Goal: Task Accomplishment & Management: Manage account settings

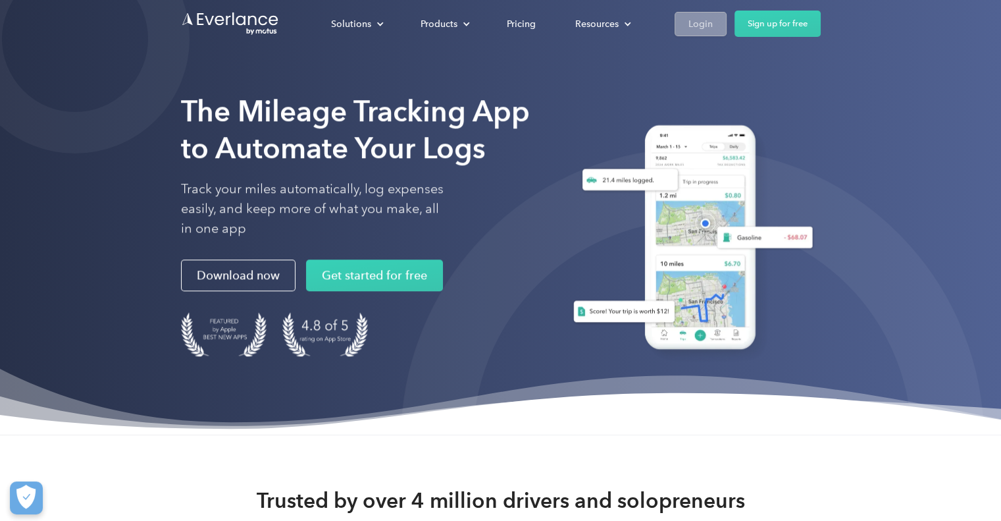
click at [701, 20] on div "Login" at bounding box center [700, 24] width 24 height 16
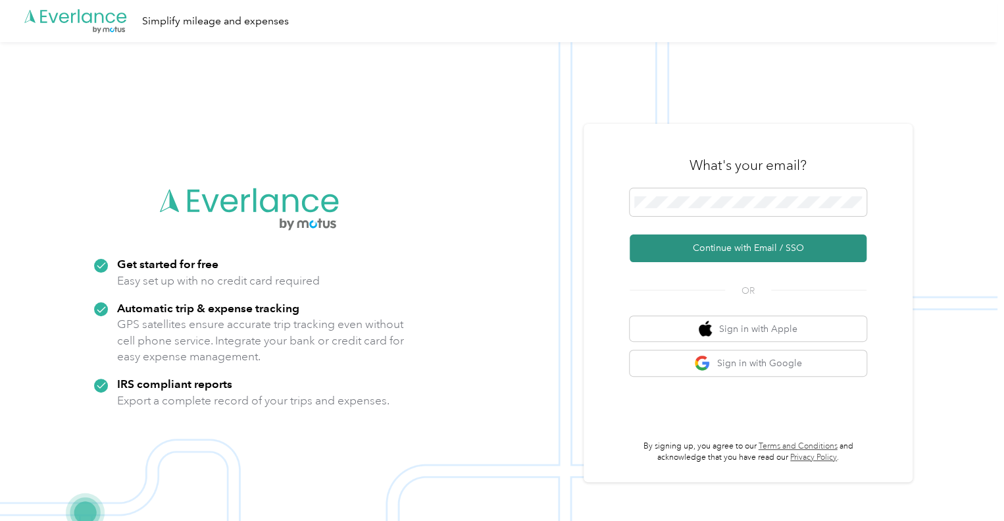
click at [740, 244] on button "Continue with Email / SSO" at bounding box center [748, 248] width 237 height 28
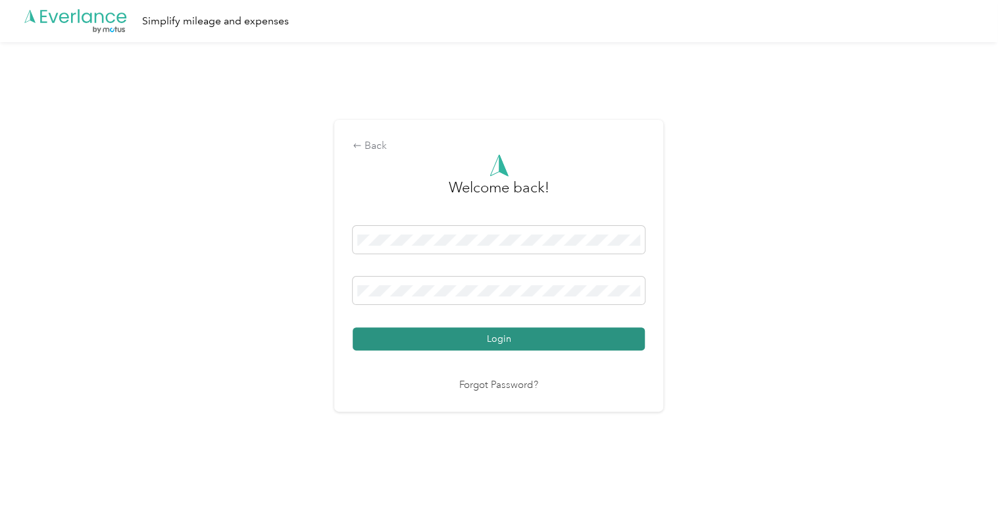
click at [487, 341] on button "Login" at bounding box center [499, 338] width 292 height 23
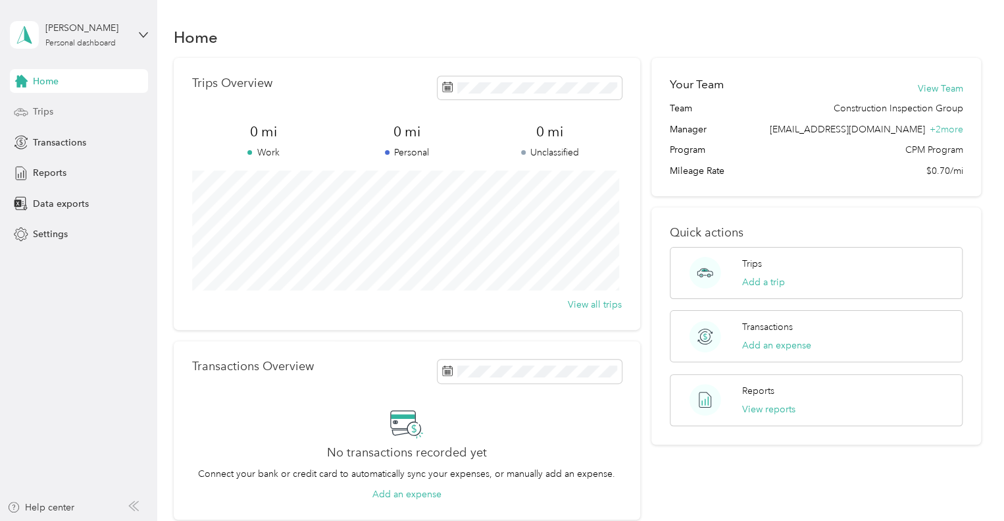
click at [55, 113] on div "Trips" at bounding box center [79, 112] width 138 height 24
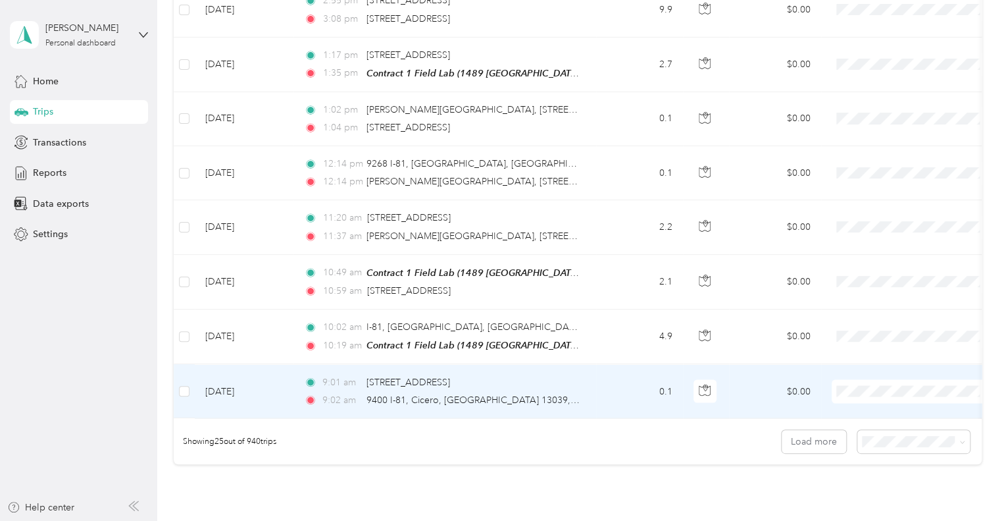
scroll to position [1157, 0]
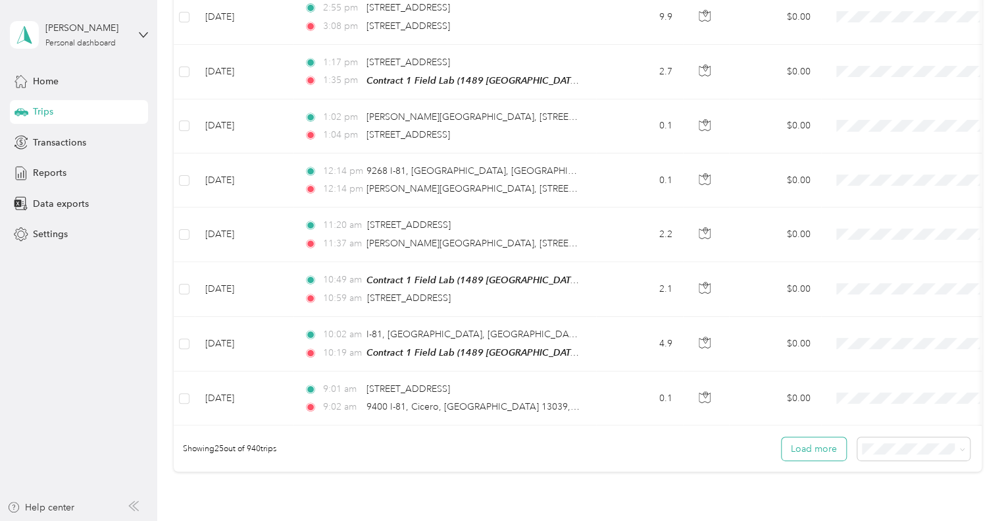
click at [817, 449] on button "Load more" at bounding box center [814, 448] width 64 height 23
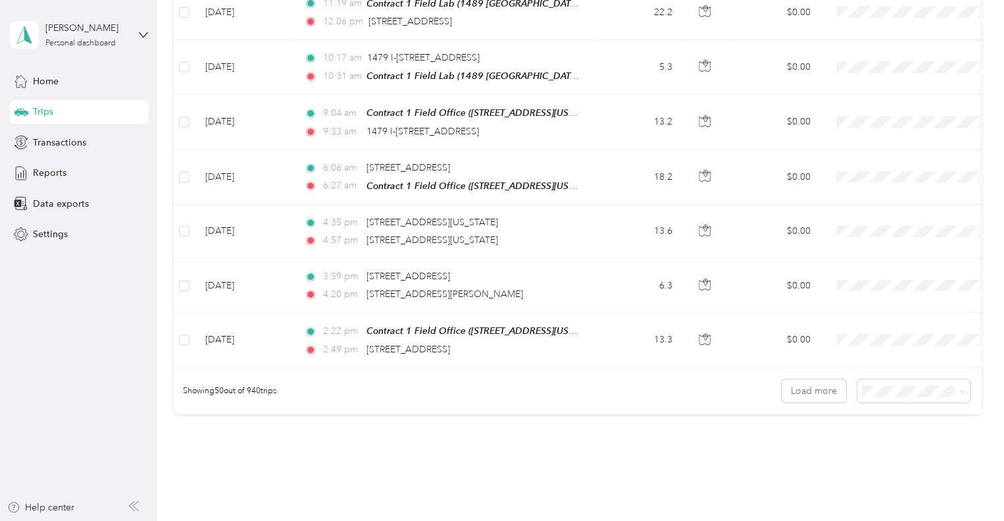
scroll to position [2605, 0]
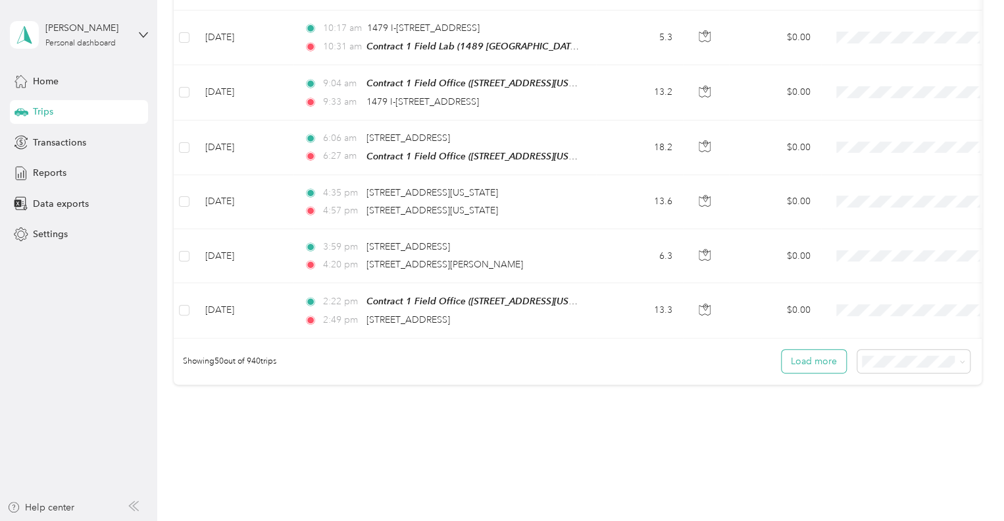
click at [800, 349] on button "Load more" at bounding box center [814, 360] width 64 height 23
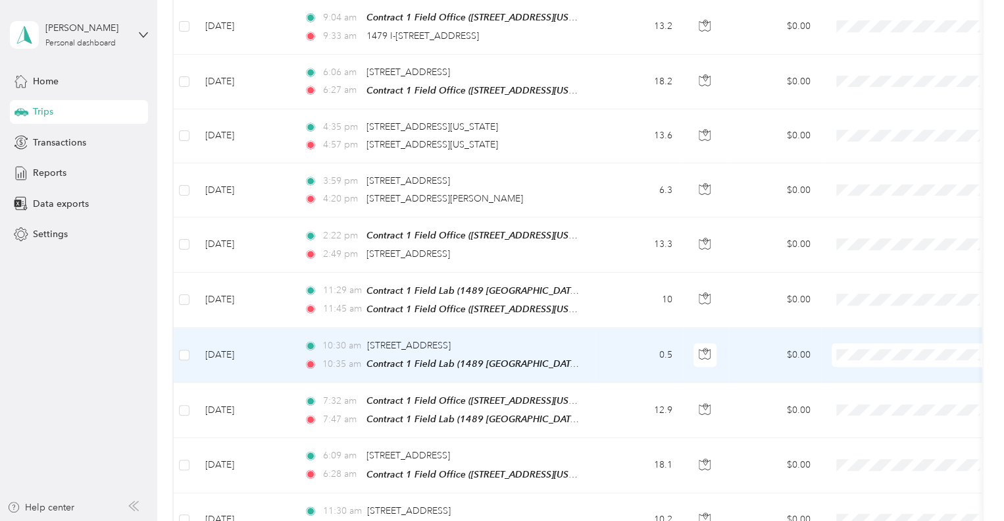
scroll to position [2736, 0]
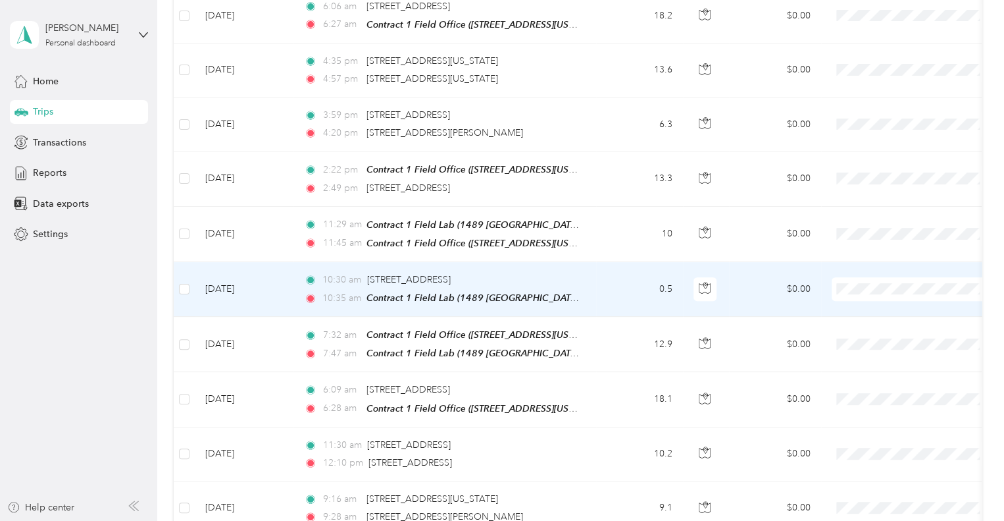
click at [605, 262] on td "0.5" at bounding box center [639, 289] width 87 height 55
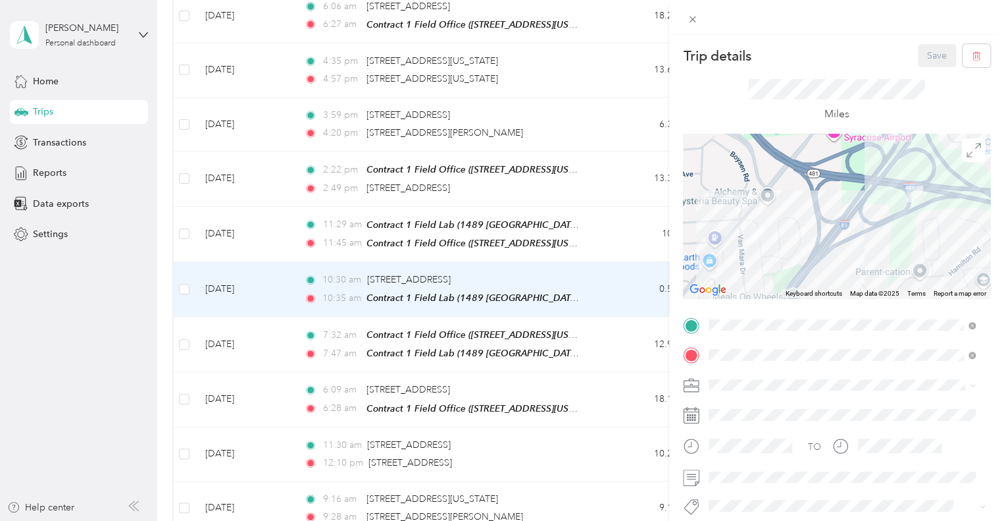
click at [607, 371] on div "Trip details Save This trip cannot be edited because it is either under review,…" at bounding box center [502, 260] width 1004 height 521
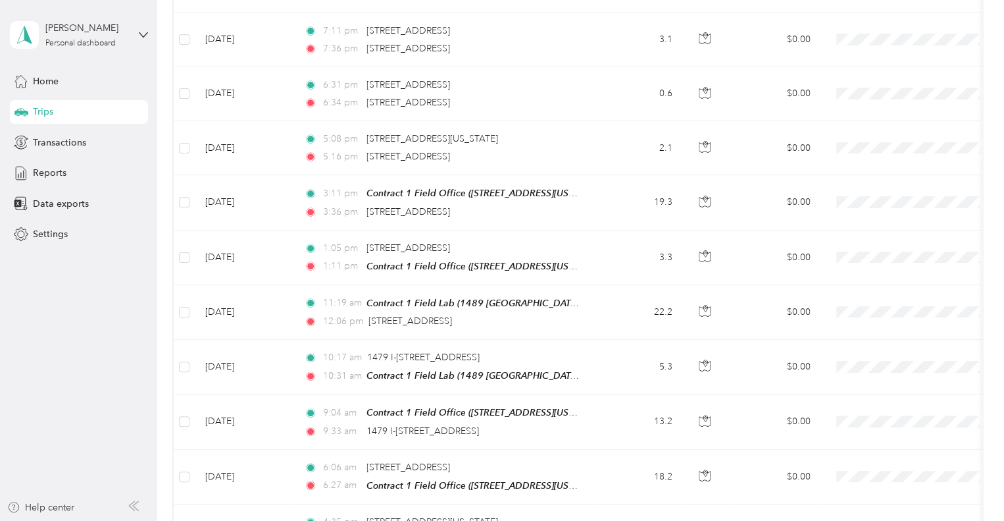
scroll to position [2210, 0]
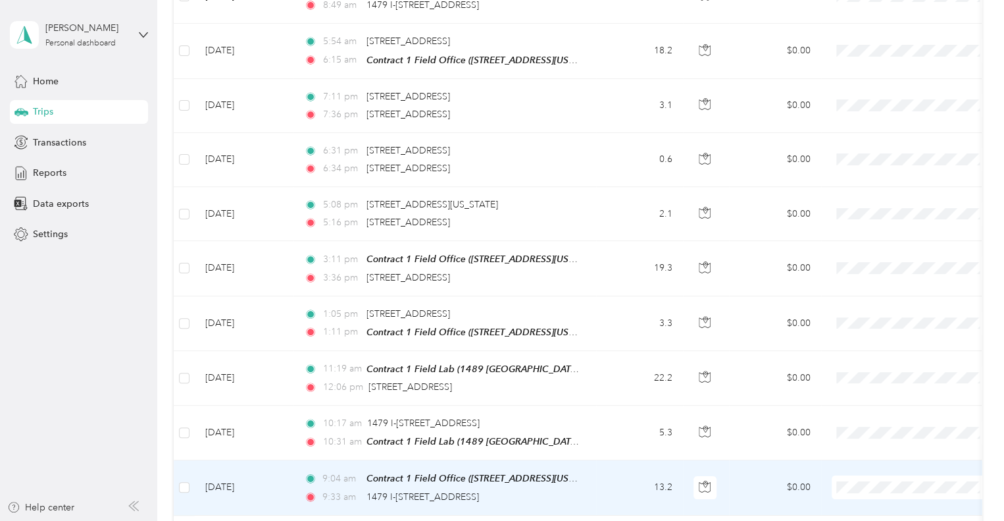
click at [583, 473] on td "9:04 am Contract 1 Field Office ([STREET_ADDRESS][US_STATE]) 9:33 am 1479 I-[ST…" at bounding box center [445, 487] width 303 height 55
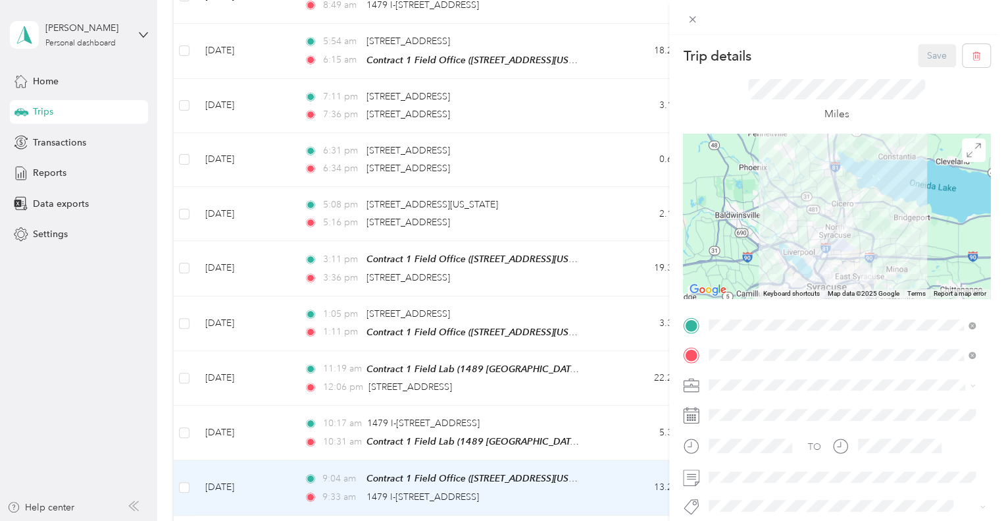
click at [610, 356] on div "Trip details Save This trip cannot be edited because it is either under review,…" at bounding box center [502, 260] width 1004 height 521
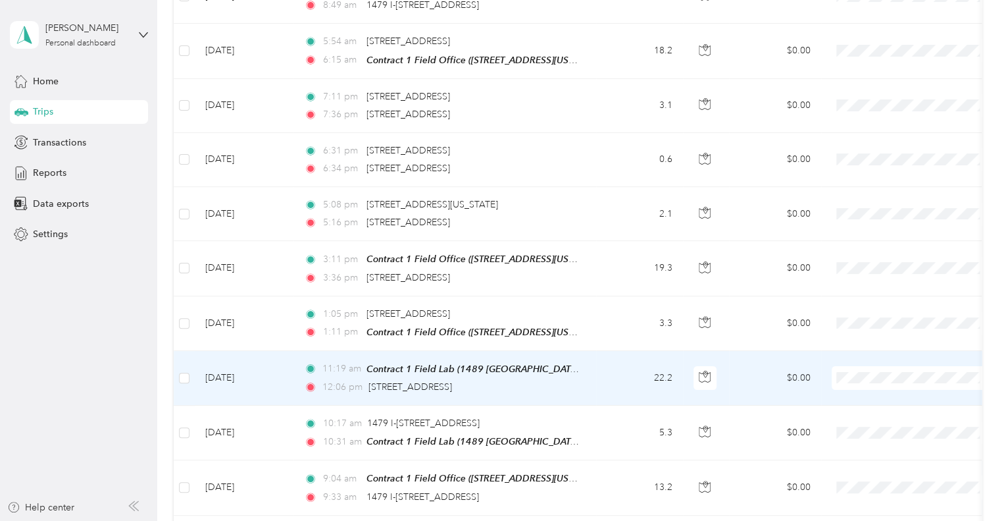
click at [610, 356] on td "22.2" at bounding box center [639, 378] width 87 height 55
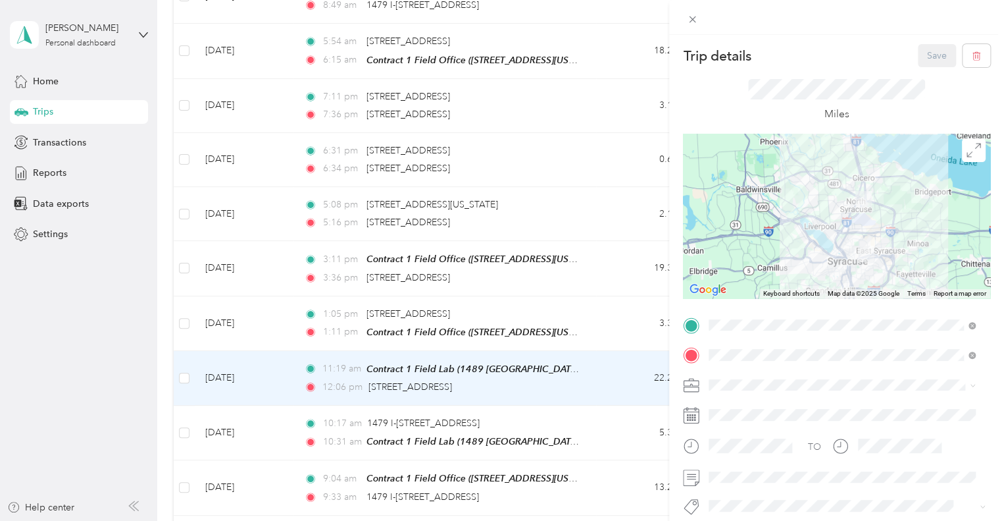
click at [610, 302] on div "Trip details Save This trip cannot be edited because it is either under review,…" at bounding box center [502, 260] width 1004 height 521
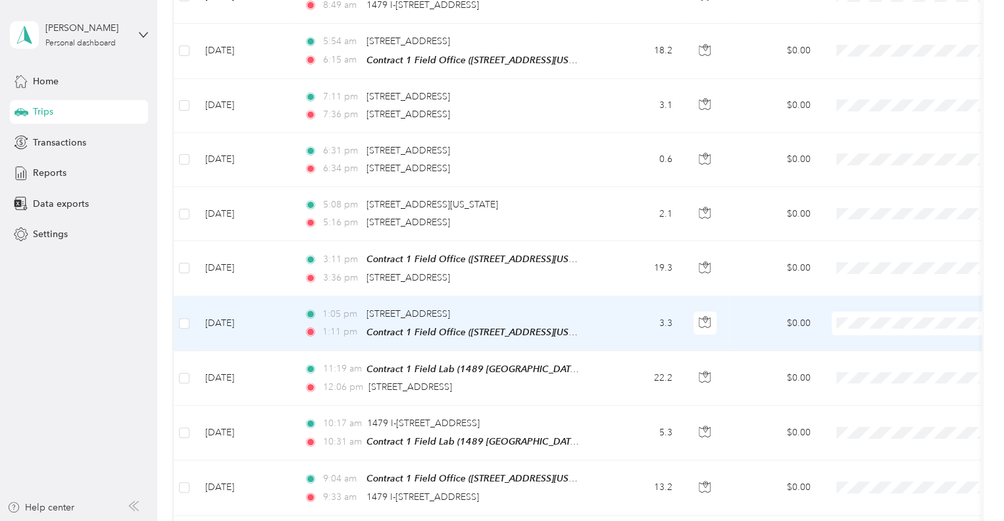
click at [610, 302] on td "3.3" at bounding box center [639, 323] width 87 height 55
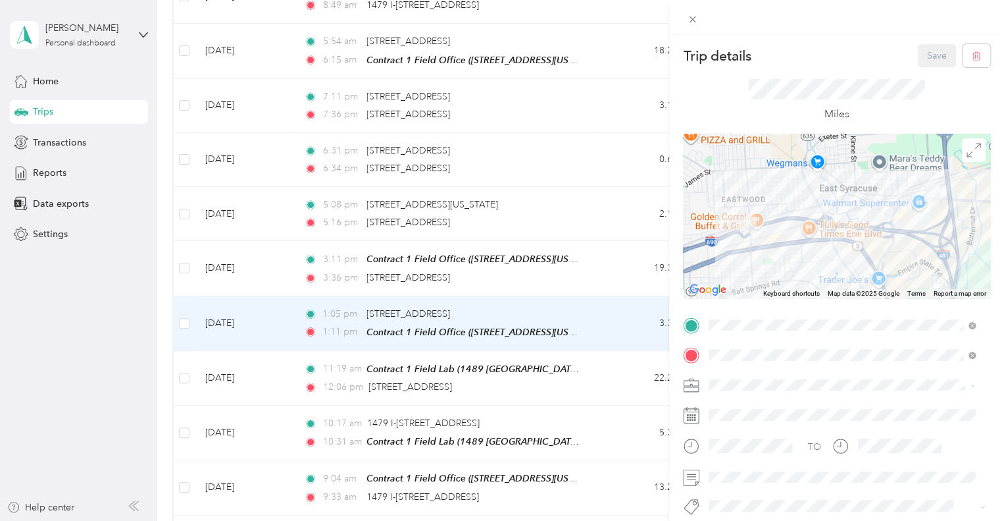
click at [613, 253] on div "Trip details Save This trip cannot be edited because it is either under review,…" at bounding box center [502, 260] width 1004 height 521
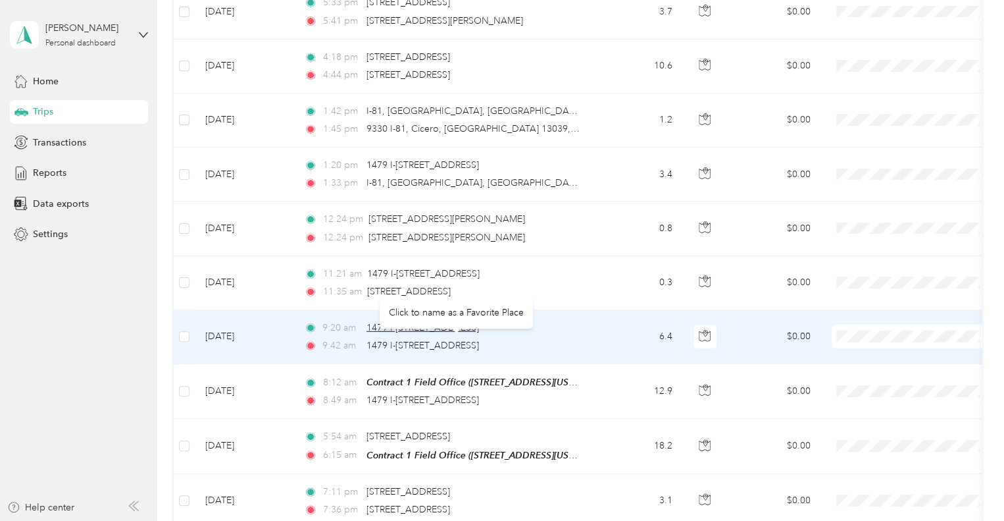
scroll to position [1749, 0]
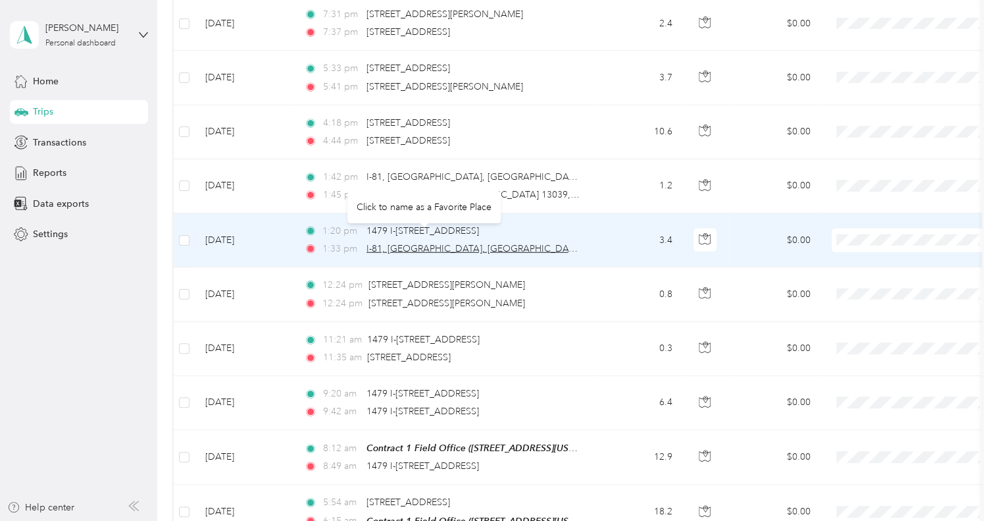
click at [462, 243] on span "I-81, [GEOGRAPHIC_DATA], [GEOGRAPHIC_DATA] 13039, [GEOGRAPHIC_DATA]" at bounding box center [539, 248] width 345 height 11
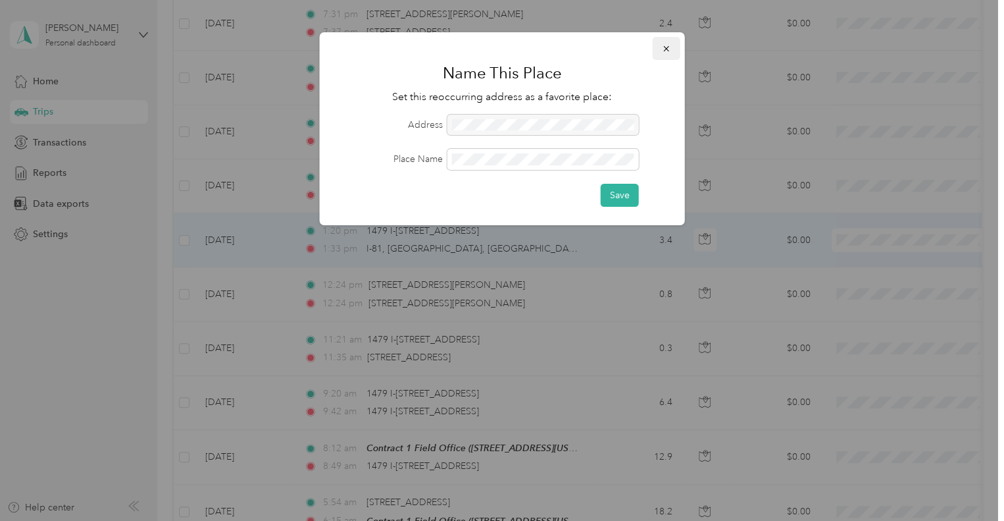
click at [669, 47] on icon "button" at bounding box center [666, 48] width 9 height 9
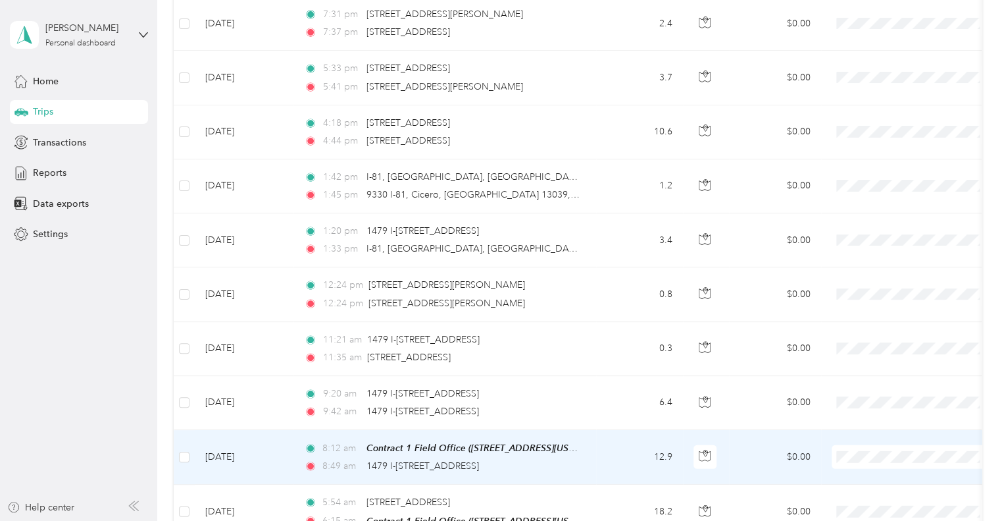
click at [598, 443] on td "12.9" at bounding box center [639, 457] width 87 height 55
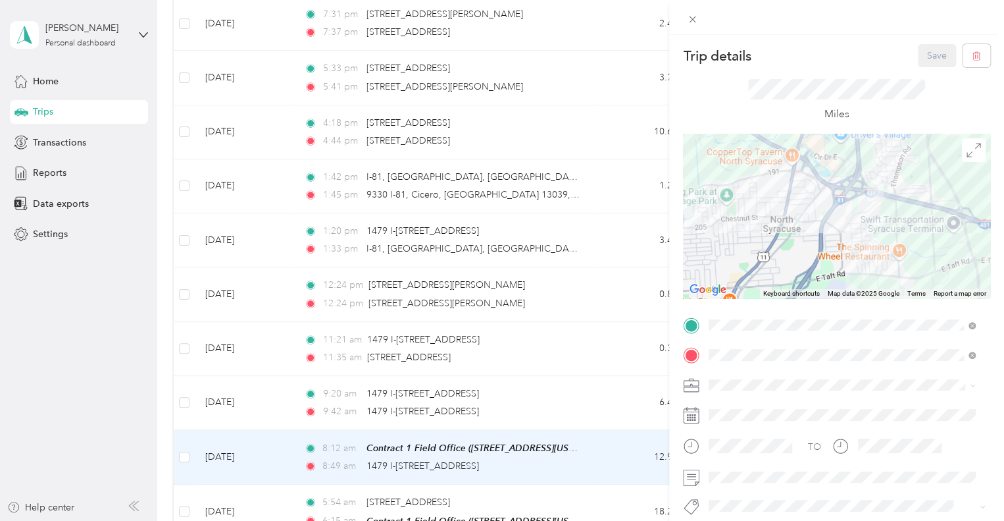
drag, startPoint x: 844, startPoint y: 173, endPoint x: 864, endPoint y: 261, distance: 90.4
click at [864, 261] on div at bounding box center [836, 216] width 307 height 165
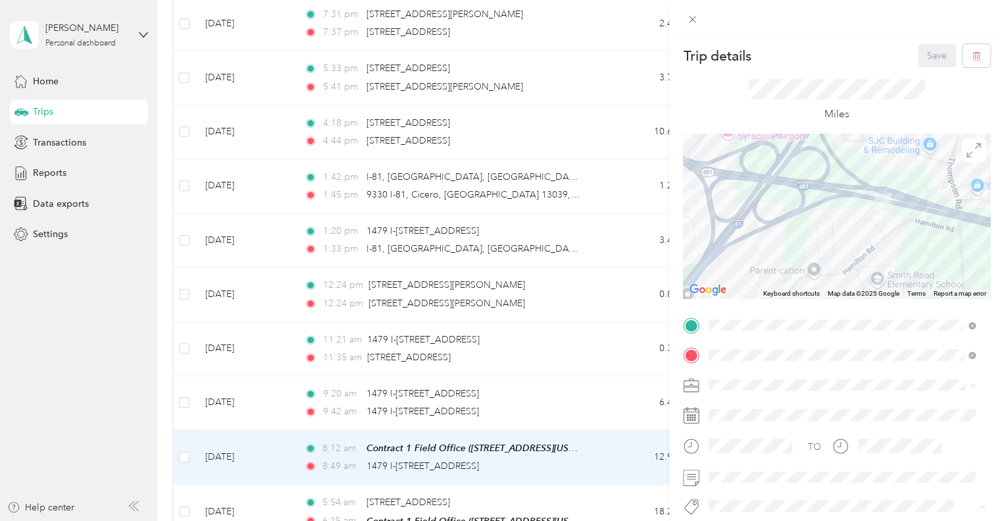
click at [590, 391] on div "Trip details Save This trip cannot be edited because it is either under review,…" at bounding box center [502, 260] width 1004 height 521
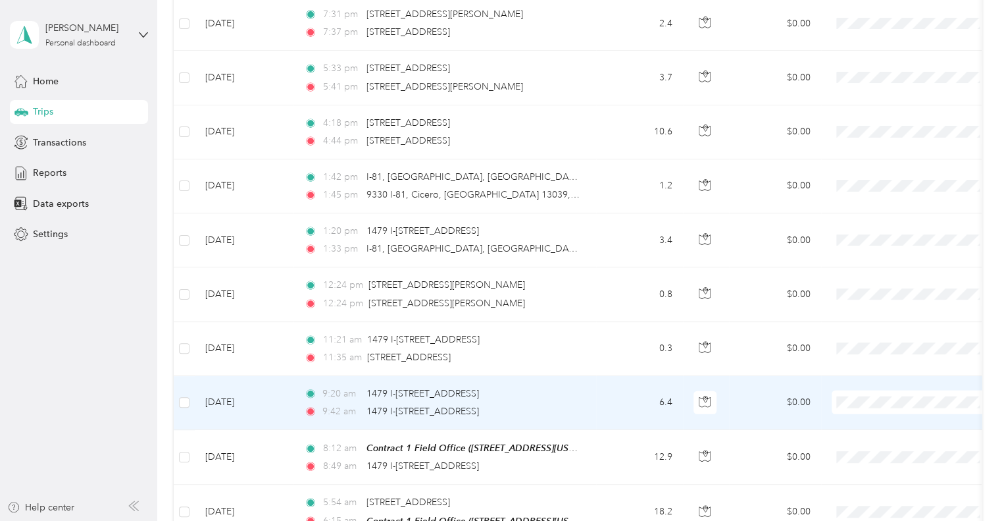
click at [591, 391] on td "9:20 am 1479 I-481, [GEOGRAPHIC_DATA], [GEOGRAPHIC_DATA] 9:42 am 1479 I-481, [G…" at bounding box center [445, 403] width 303 height 54
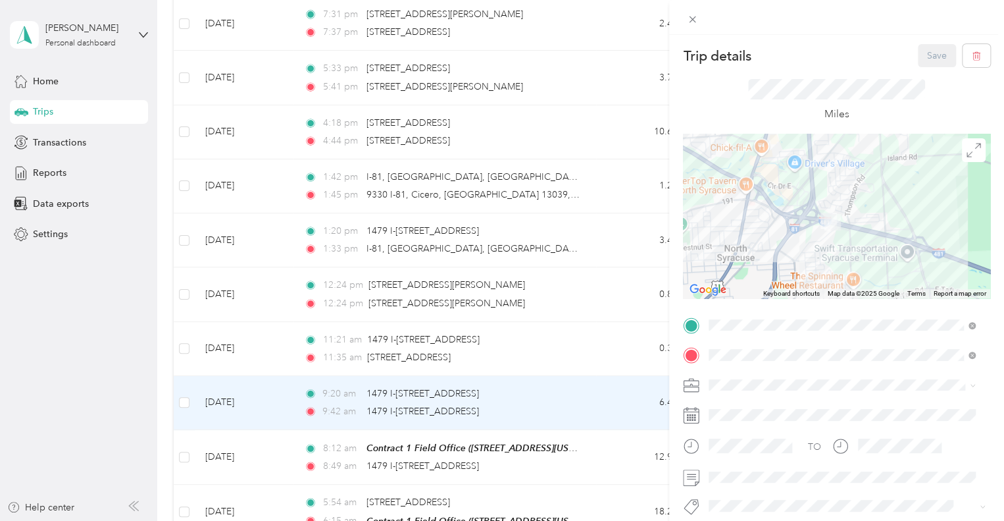
click at [621, 333] on div "Trip details Save This trip cannot be edited because it is either under review,…" at bounding box center [502, 260] width 1004 height 521
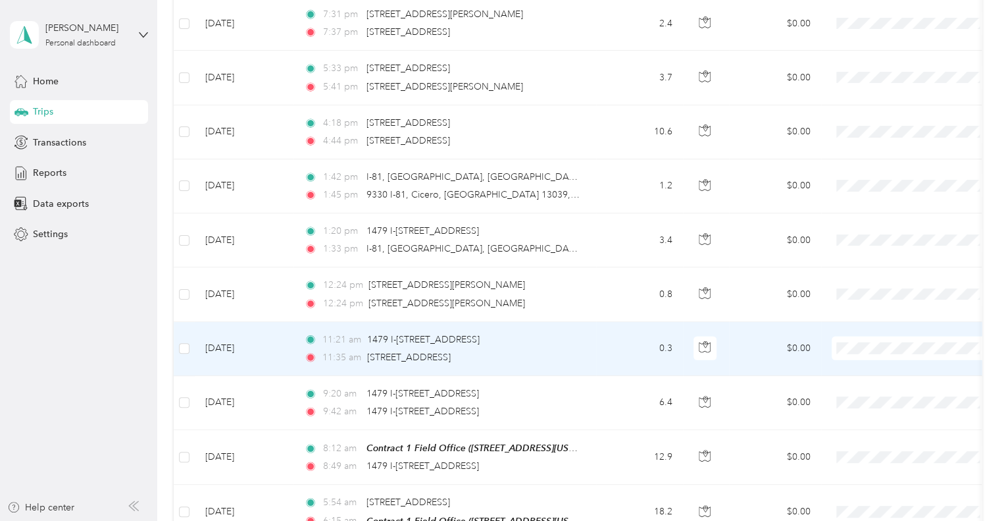
click at [613, 332] on td "0.3" at bounding box center [639, 349] width 87 height 54
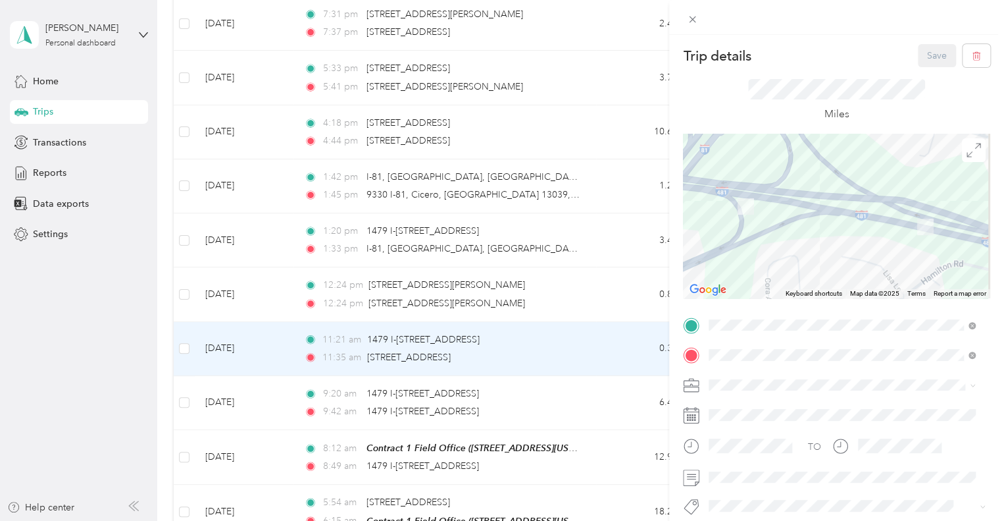
click at [590, 274] on div "Trip details Save This trip cannot be edited because it is either under review,…" at bounding box center [502, 260] width 1004 height 521
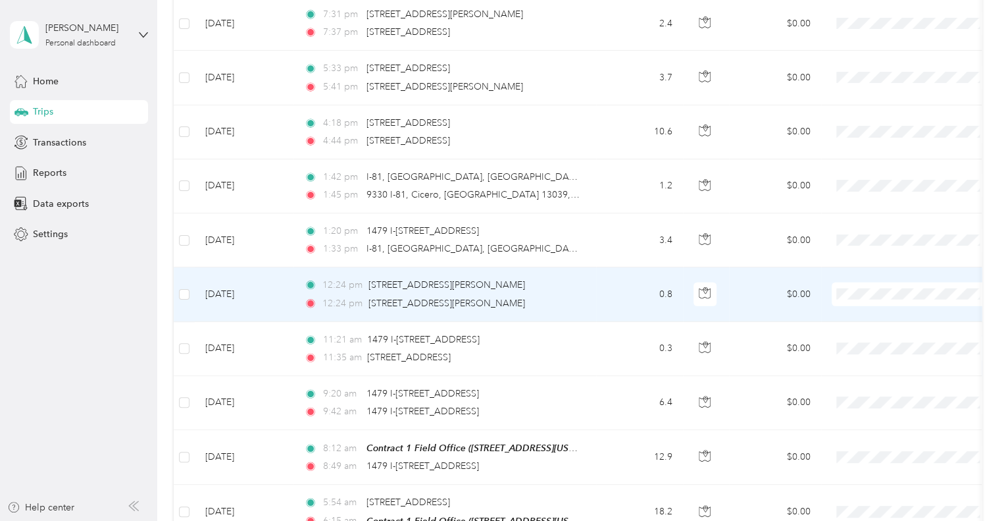
click at [590, 274] on td "12:24 pm [STREET_ADDRESS][PERSON_NAME] 12:24 pm [STREET_ADDRESS][PERSON_NAME]" at bounding box center [445, 294] width 303 height 54
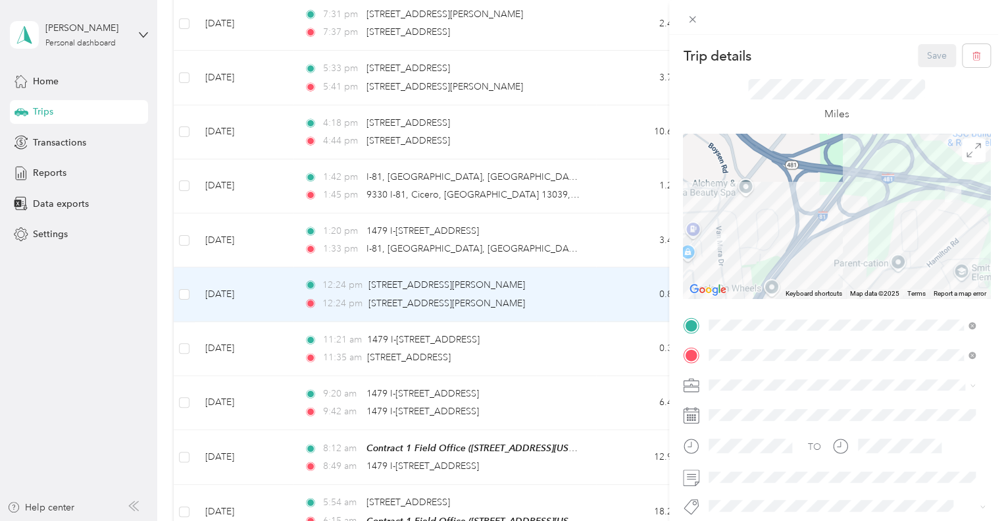
click at [573, 232] on div "Trip details Save This trip cannot be edited because it is either under review,…" at bounding box center [502, 260] width 1004 height 521
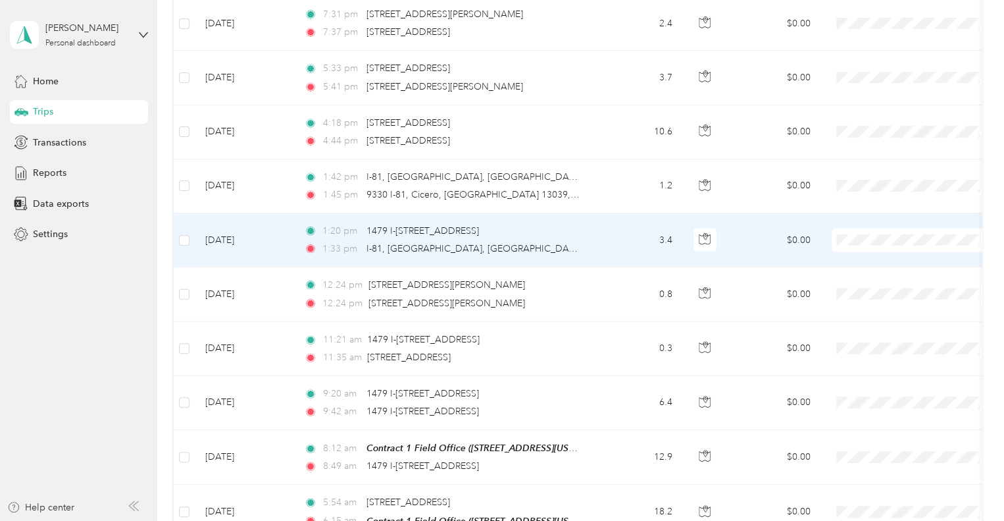
click at [573, 242] on div "1:33 pm I-81, [GEOGRAPHIC_DATA], [GEOGRAPHIC_DATA] 13039, [GEOGRAPHIC_DATA]" at bounding box center [442, 249] width 276 height 14
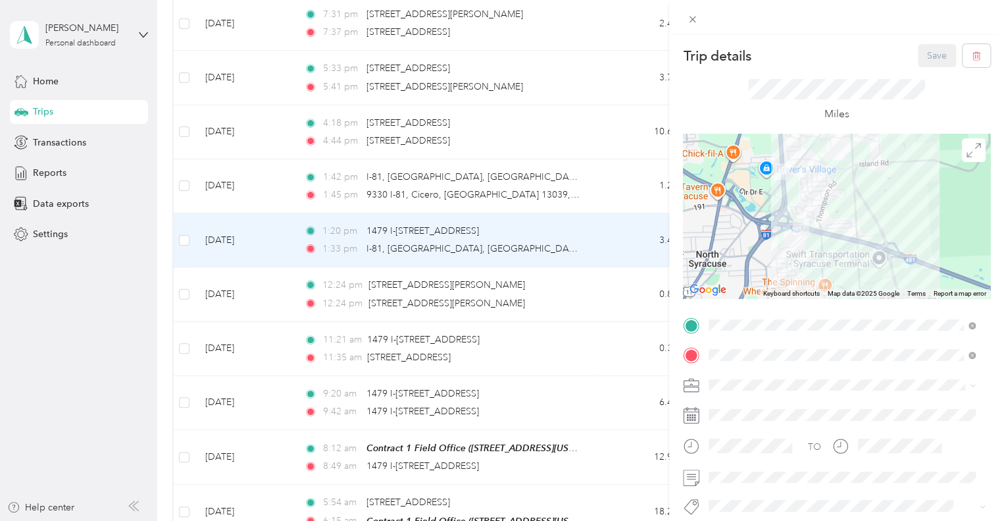
click at [580, 285] on div "Trip details Save This trip cannot be edited because it is either under review,…" at bounding box center [502, 260] width 1004 height 521
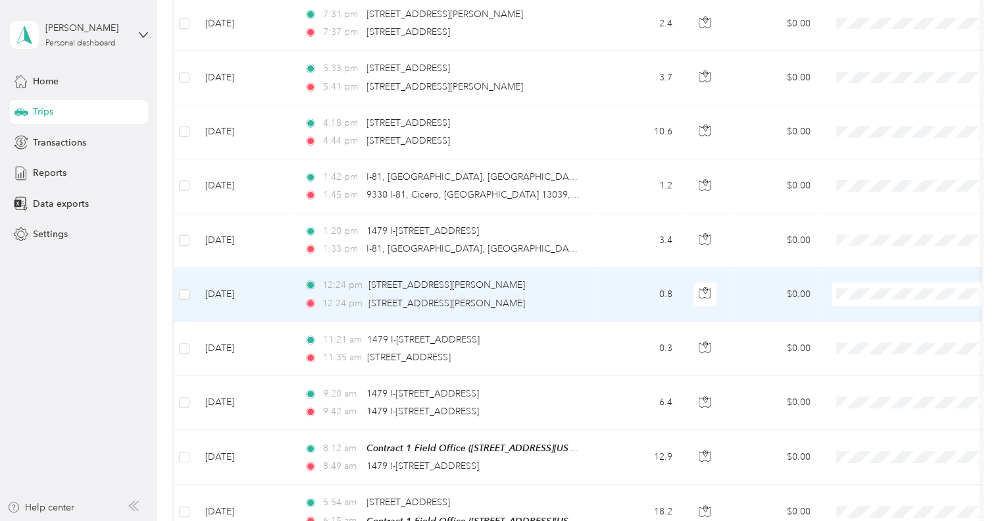
click at [580, 285] on td "12:24 pm [STREET_ADDRESS][PERSON_NAME] 12:24 pm [STREET_ADDRESS][PERSON_NAME]" at bounding box center [445, 294] width 303 height 54
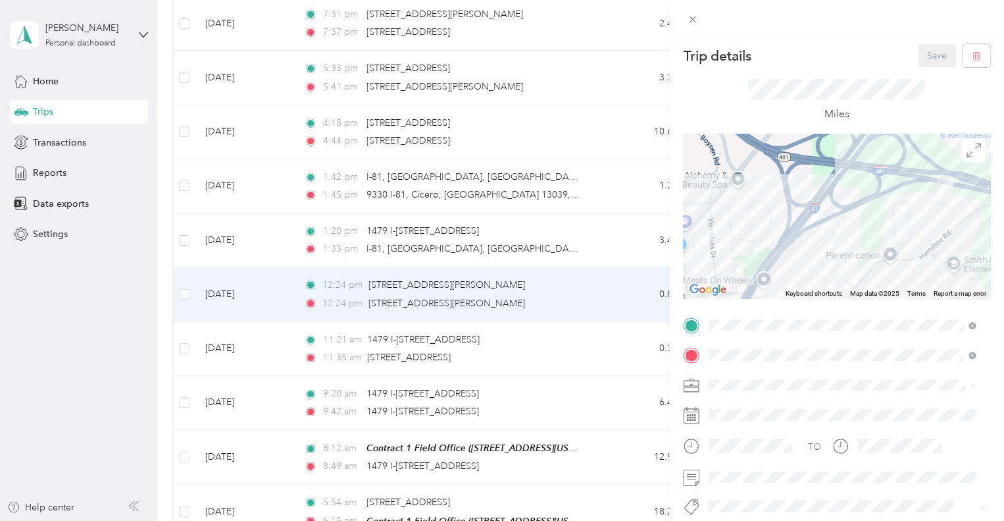
click at [588, 229] on div "Trip details Save This trip cannot be edited because it is either under review,…" at bounding box center [502, 260] width 1004 height 521
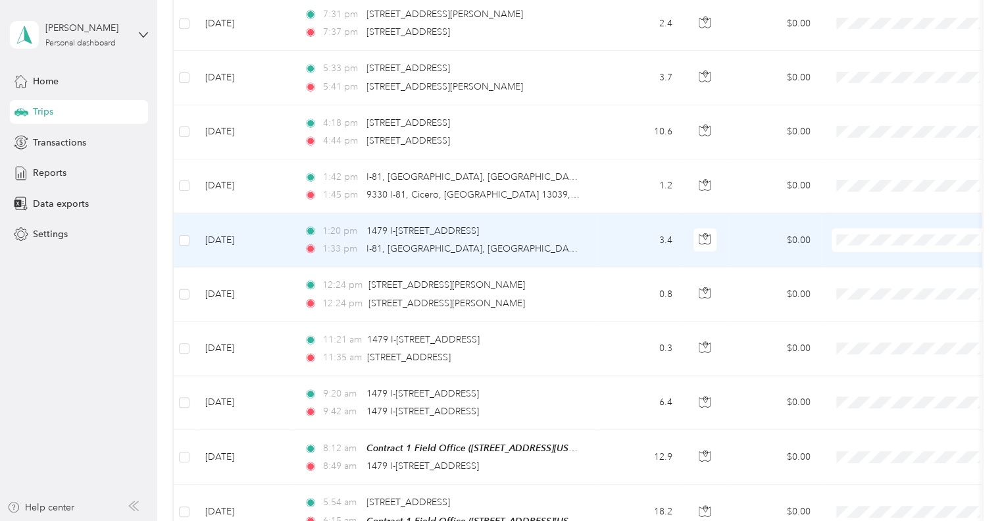
click at [588, 229] on td "1:20 pm 1479 I-481, [GEOGRAPHIC_DATA], [GEOGRAPHIC_DATA] 1:33 pm I-81, [GEOGRAP…" at bounding box center [445, 240] width 303 height 54
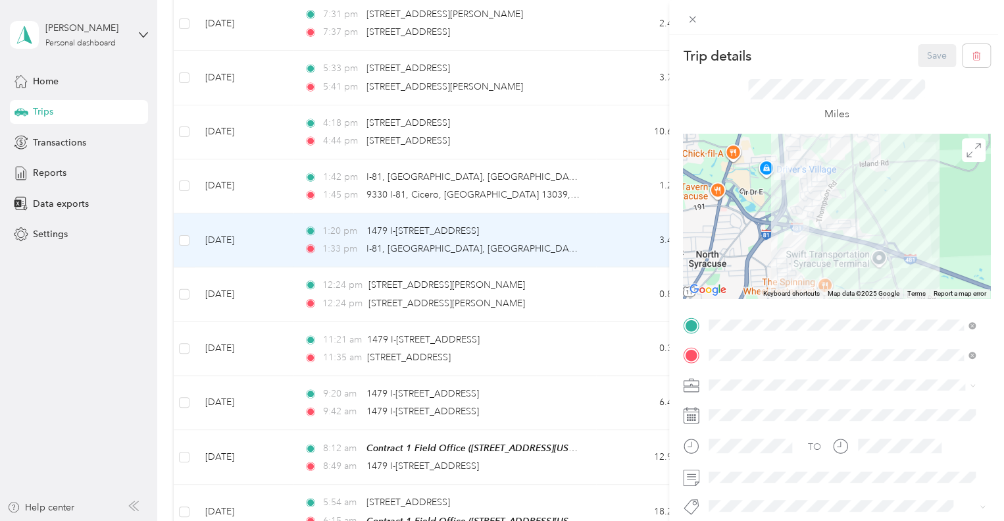
click at [551, 149] on div "Trip details Save This trip cannot be edited because it is either under review,…" at bounding box center [502, 260] width 1004 height 521
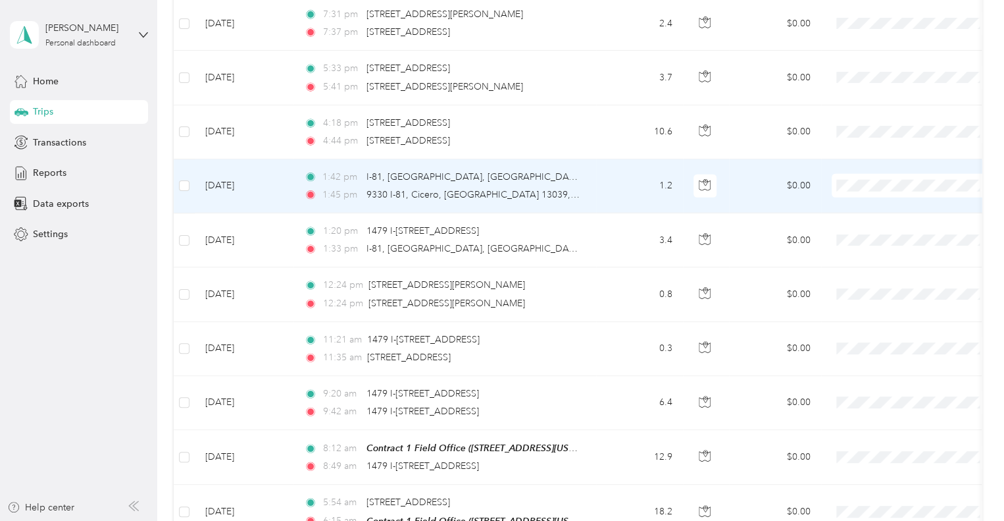
click at [558, 171] on div "1:42 pm I-81, [GEOGRAPHIC_DATA], [GEOGRAPHIC_DATA] 13039, [GEOGRAPHIC_DATA] 1:4…" at bounding box center [442, 186] width 276 height 32
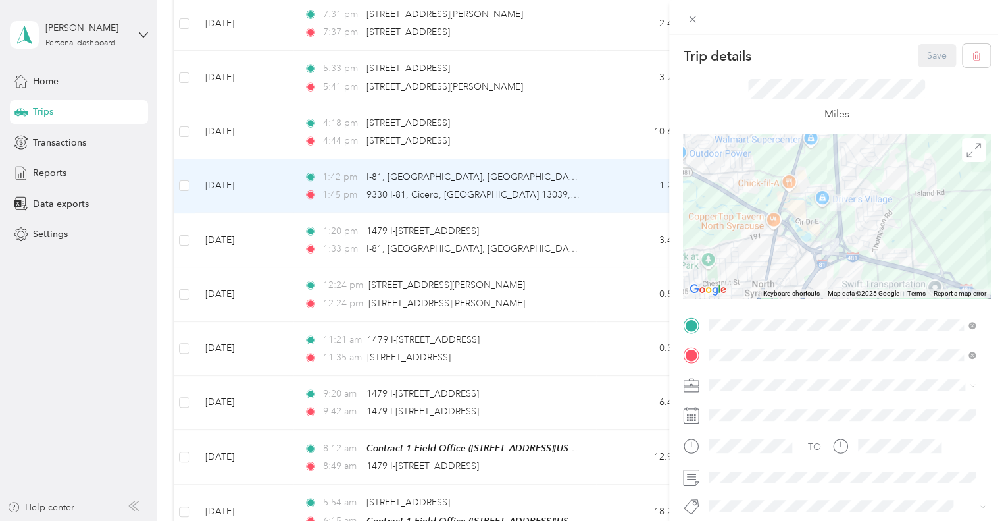
click at [574, 120] on div "Trip details Save This trip cannot be edited because it is either under review,…" at bounding box center [502, 260] width 1004 height 521
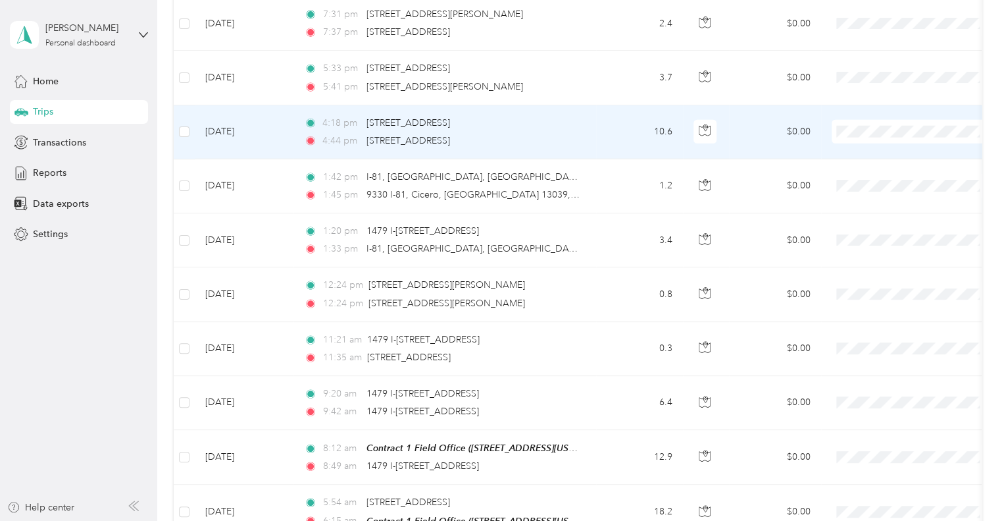
click at [574, 134] on div "4:44 pm [STREET_ADDRESS]" at bounding box center [442, 141] width 276 height 14
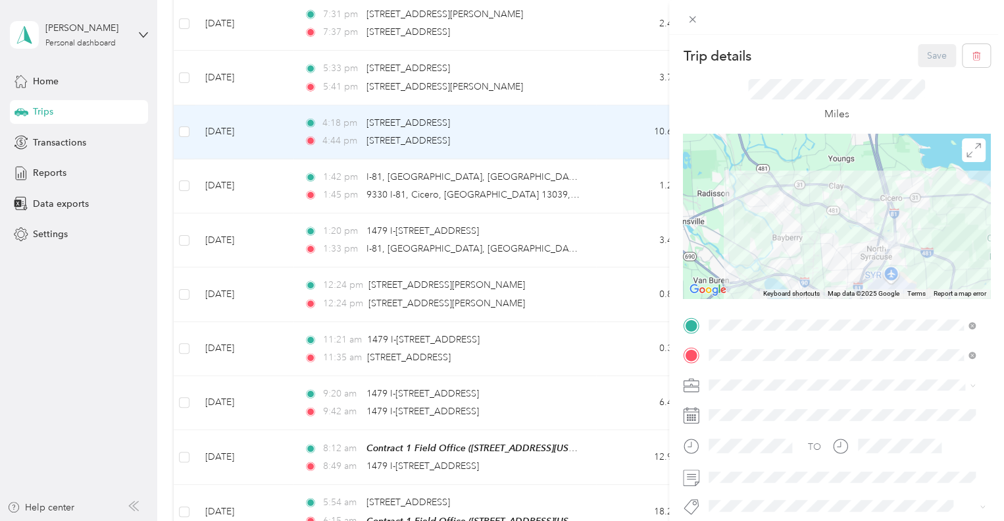
click at [574, 128] on div "Trip details Save This trip cannot be edited because it is either under review,…" at bounding box center [502, 260] width 1004 height 521
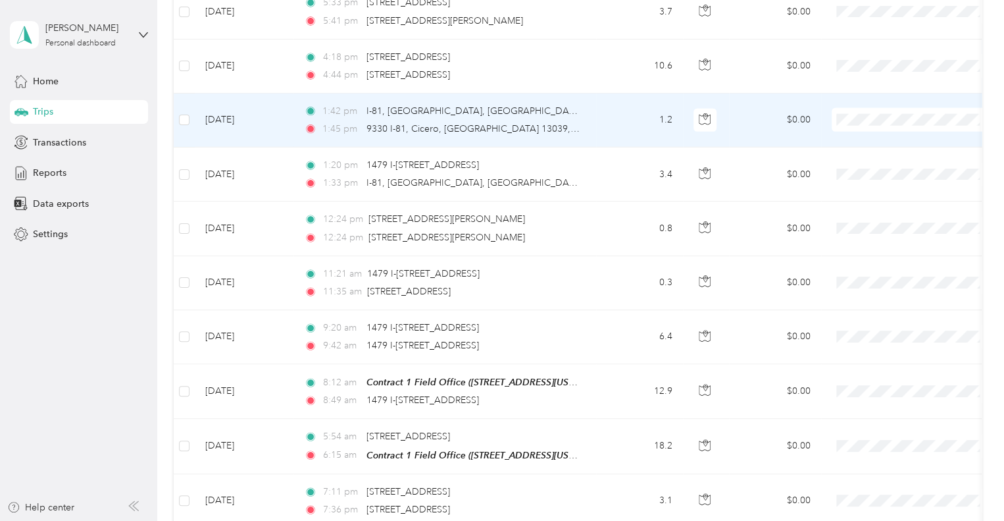
scroll to position [1749, 0]
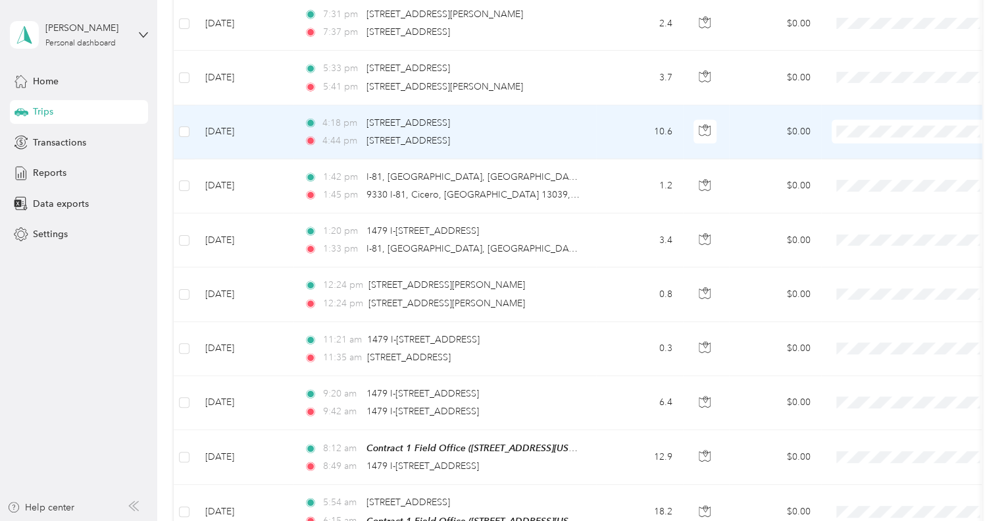
click at [519, 118] on div "4:18 pm 9335 I-[GEOGRAPHIC_DATA], [GEOGRAPHIC_DATA] 4:44 pm [STREET_ADDRESS]" at bounding box center [442, 132] width 276 height 32
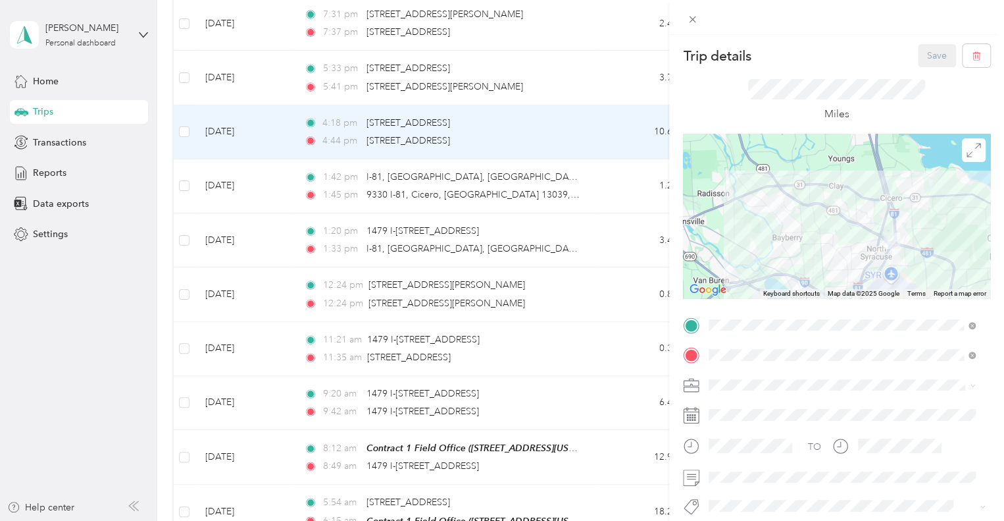
click at [563, 116] on div "Trip details Save This trip cannot be edited because it is either under review,…" at bounding box center [502, 260] width 1004 height 521
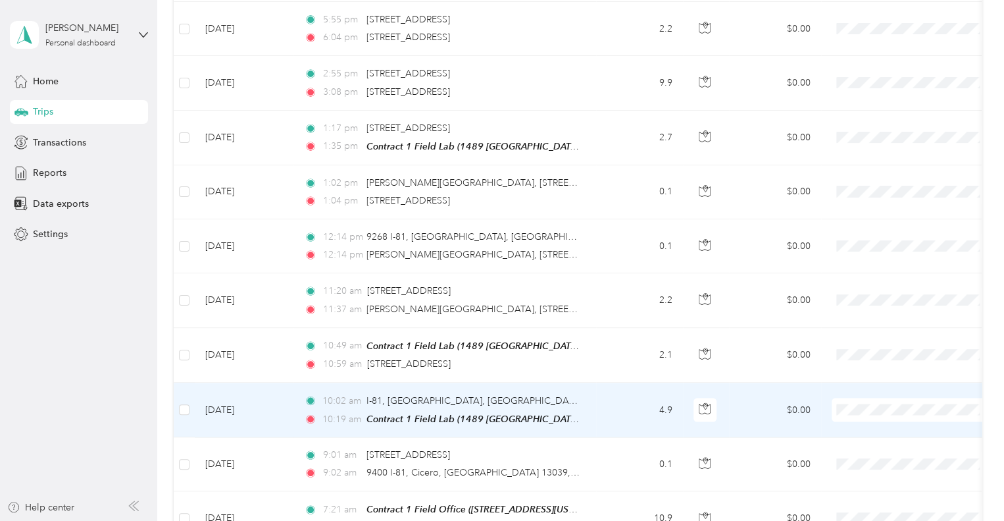
scroll to position [1157, 0]
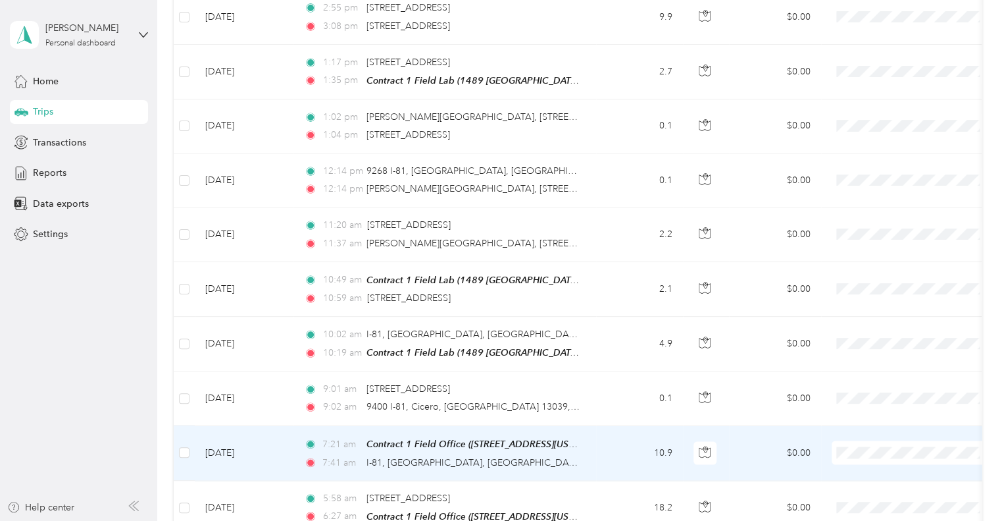
click at [272, 444] on td "[DATE]" at bounding box center [244, 452] width 99 height 55
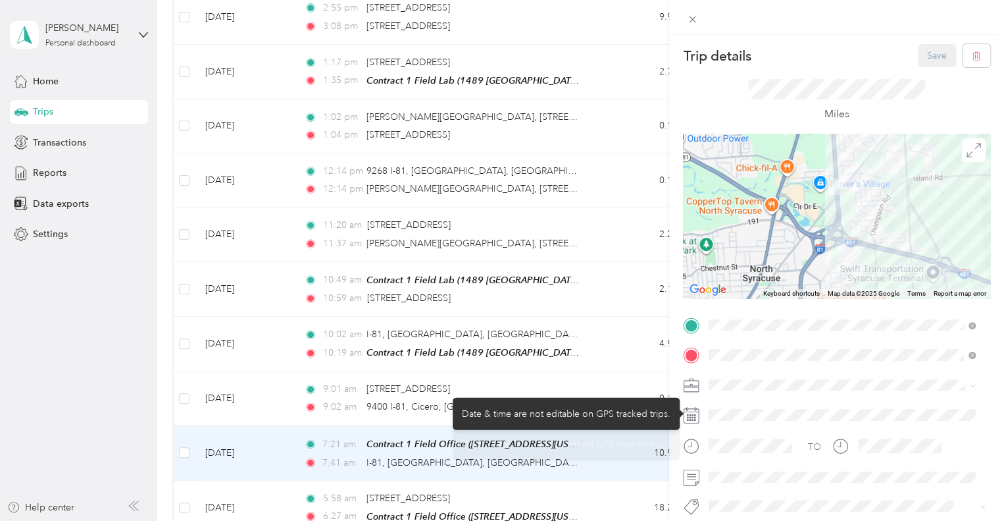
click at [556, 520] on div "Trip details Save This trip cannot be edited because it is either under review,…" at bounding box center [499, 521] width 998 height 0
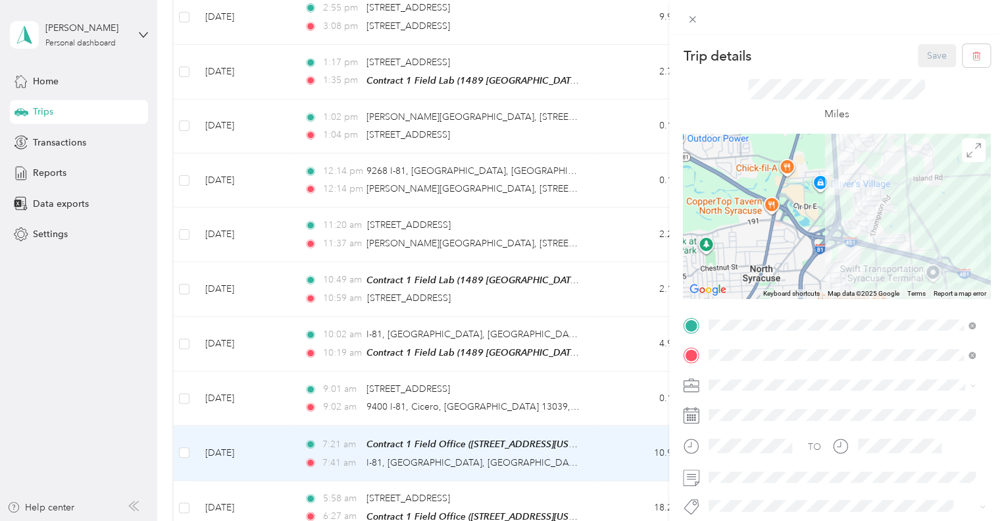
click at [578, 380] on div "Trip details Save This trip cannot be edited because it is either under review,…" at bounding box center [502, 260] width 1004 height 521
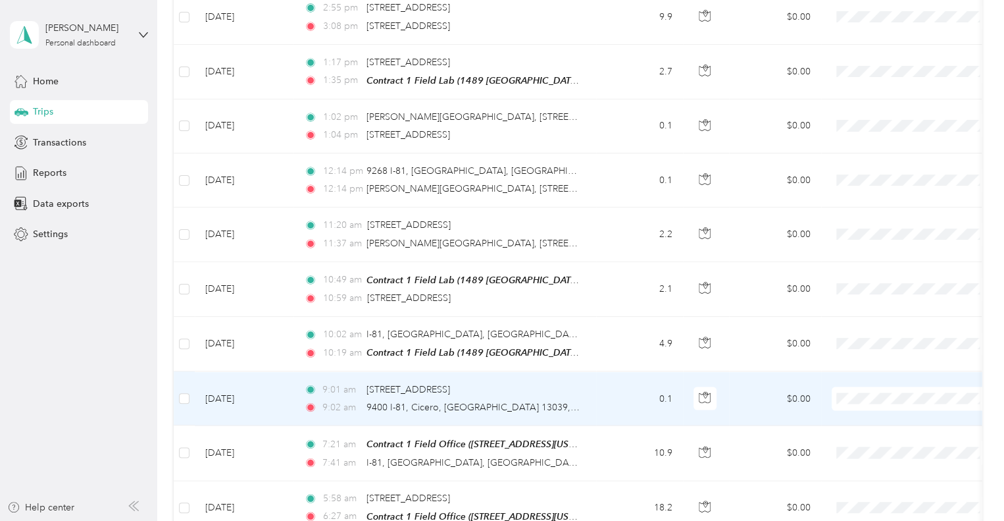
click at [578, 382] on div "9:01 am 9390 I-[GEOGRAPHIC_DATA], [GEOGRAPHIC_DATA]" at bounding box center [442, 389] width 276 height 14
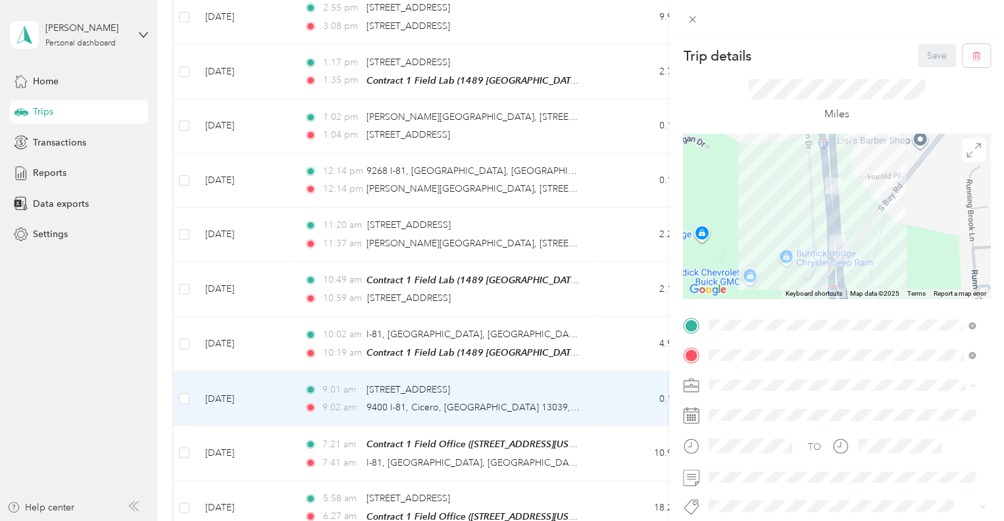
click at [587, 340] on div "Trip details Save This trip cannot be edited because it is either under review,…" at bounding box center [502, 260] width 1004 height 521
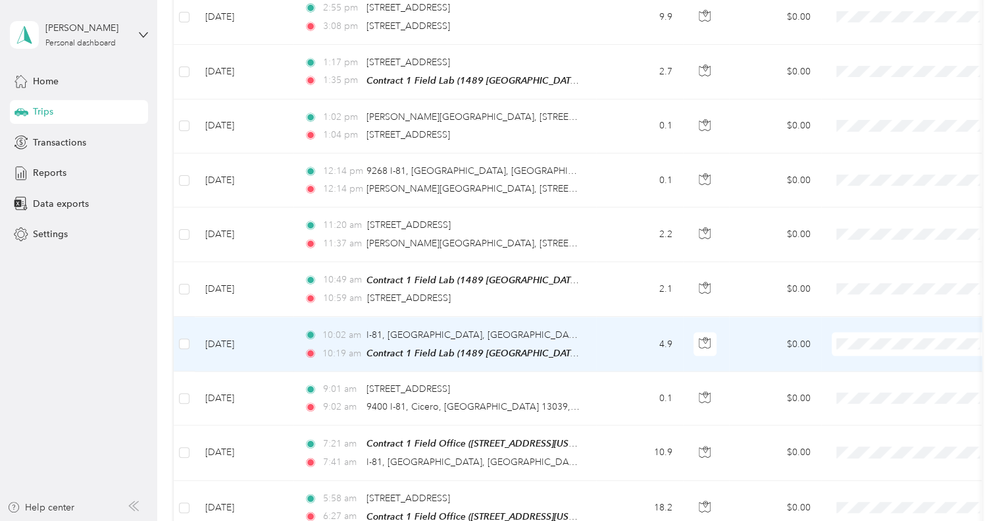
click at [587, 340] on td "10:02 am I-81, [GEOGRAPHIC_DATA], [GEOGRAPHIC_DATA] 13039, [GEOGRAPHIC_DATA] 10…" at bounding box center [445, 344] width 303 height 55
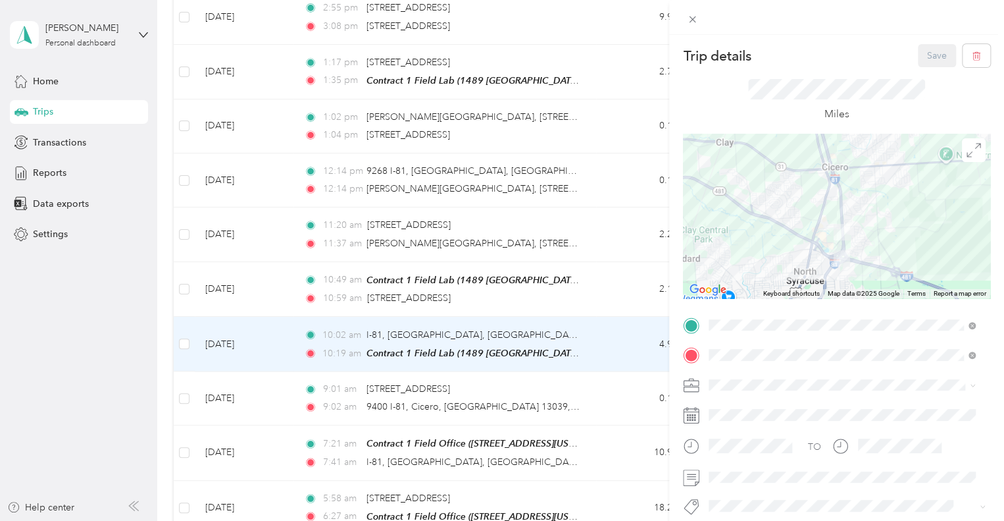
click at [592, 280] on div "Trip details Save This trip cannot be edited because it is either under review,…" at bounding box center [502, 260] width 1004 height 521
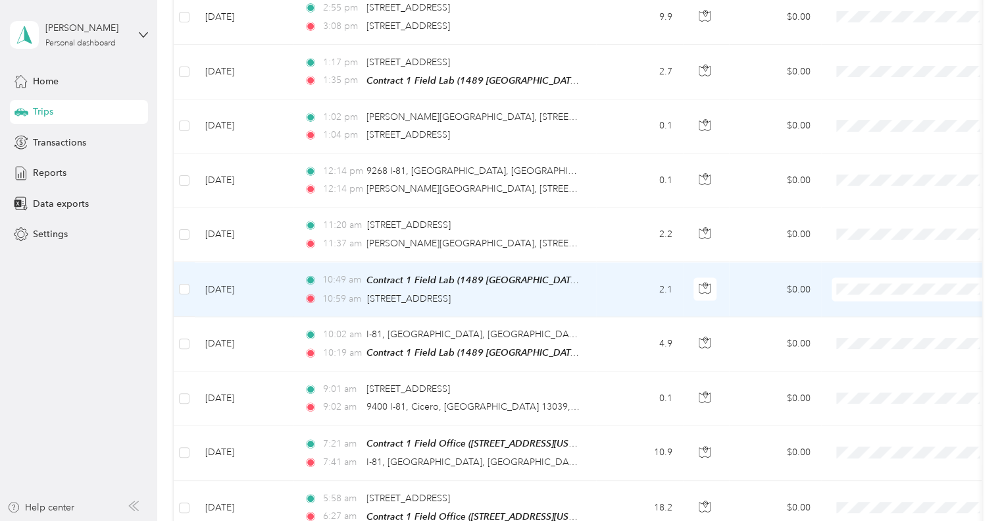
click at [598, 280] on td "2.1" at bounding box center [639, 289] width 87 height 55
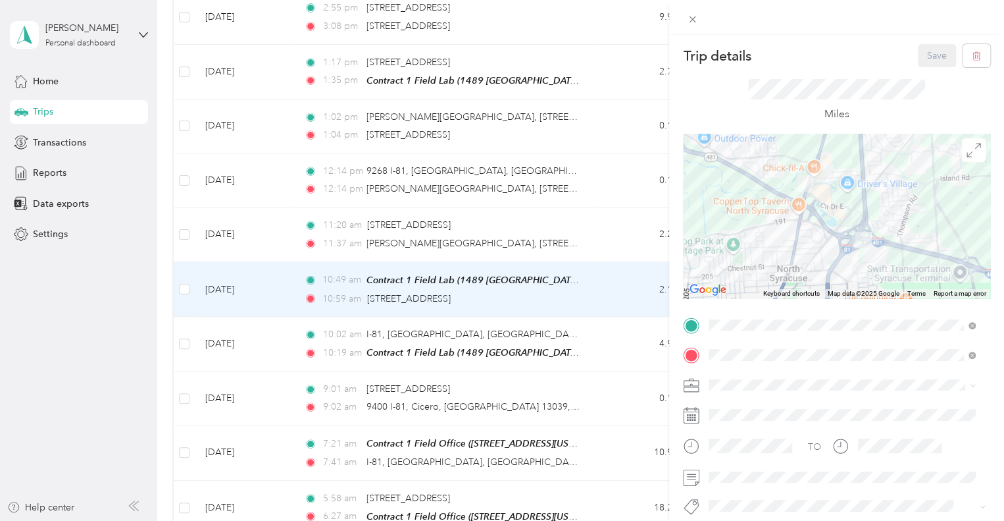
click at [598, 220] on div "Trip details Save This trip cannot be edited because it is either under review,…" at bounding box center [502, 260] width 1004 height 521
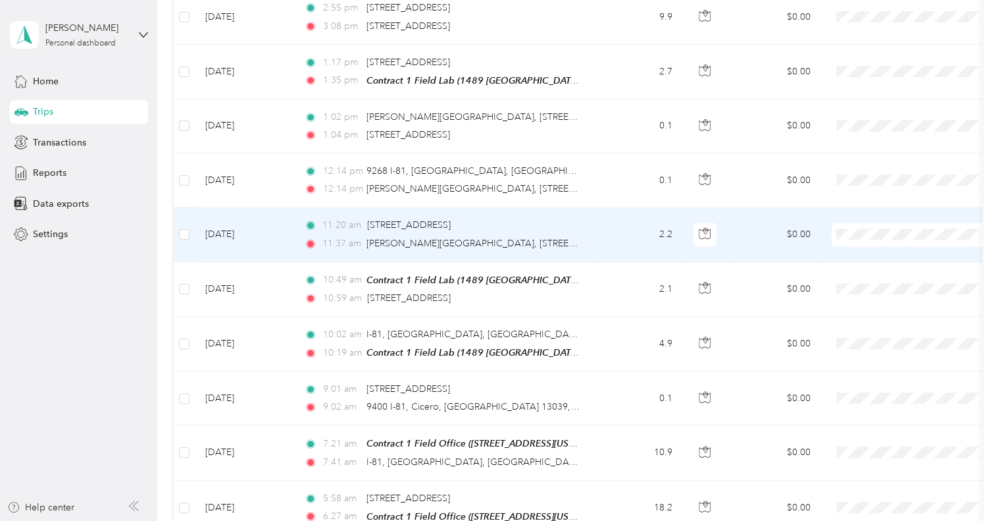
click at [598, 220] on td "2.2" at bounding box center [639, 234] width 87 height 54
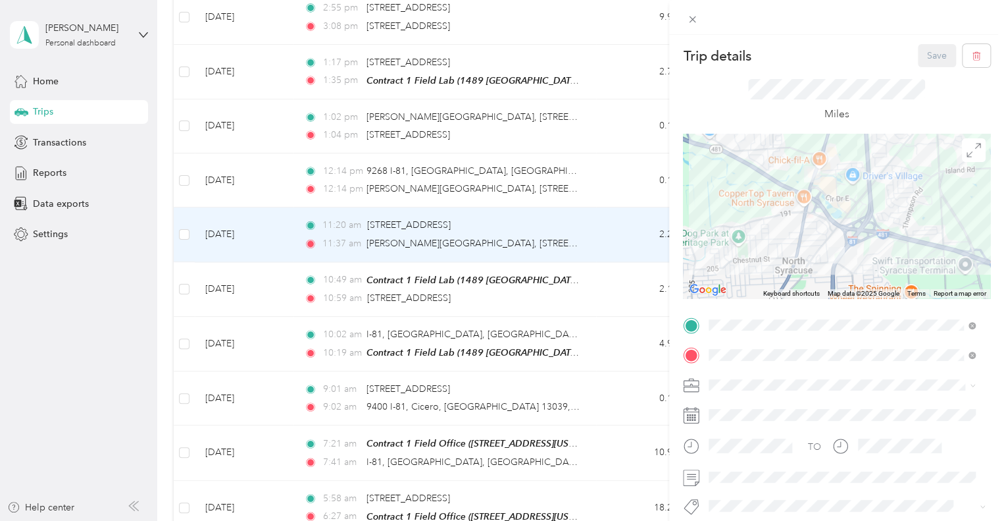
click at [628, 167] on div "Trip details Save This trip cannot be edited because it is either under review,…" at bounding box center [502, 260] width 1004 height 521
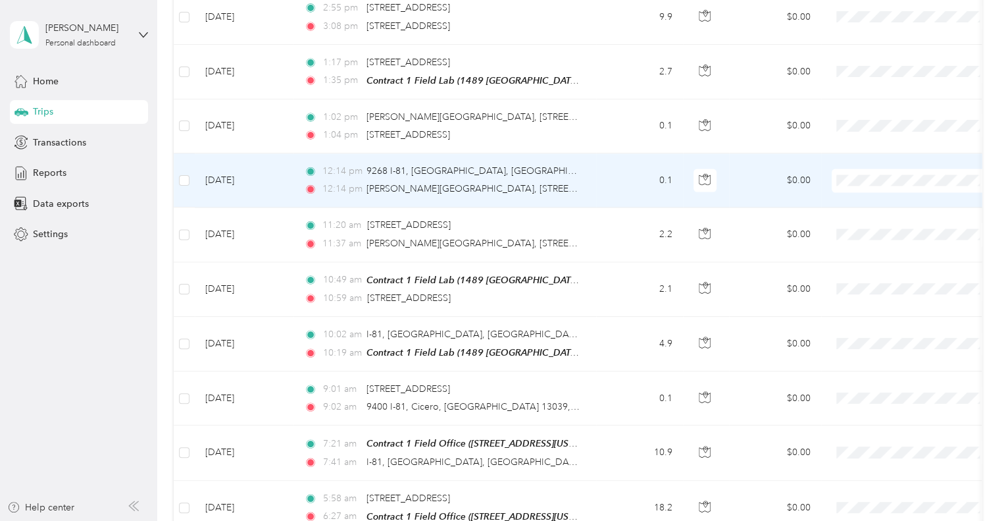
click at [628, 167] on td "0.1" at bounding box center [639, 180] width 87 height 54
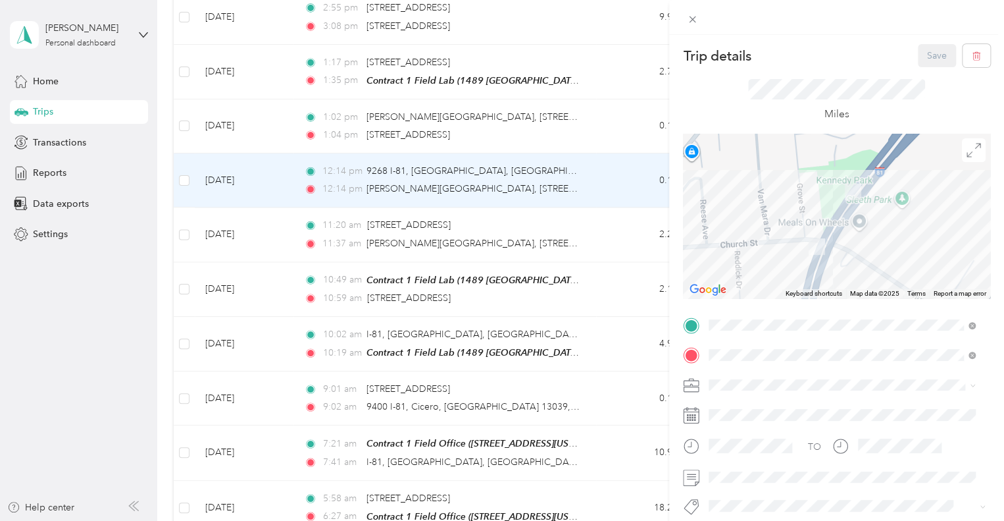
click at [598, 119] on div "Trip details Save This trip cannot be edited because it is either under review,…" at bounding box center [502, 260] width 1004 height 521
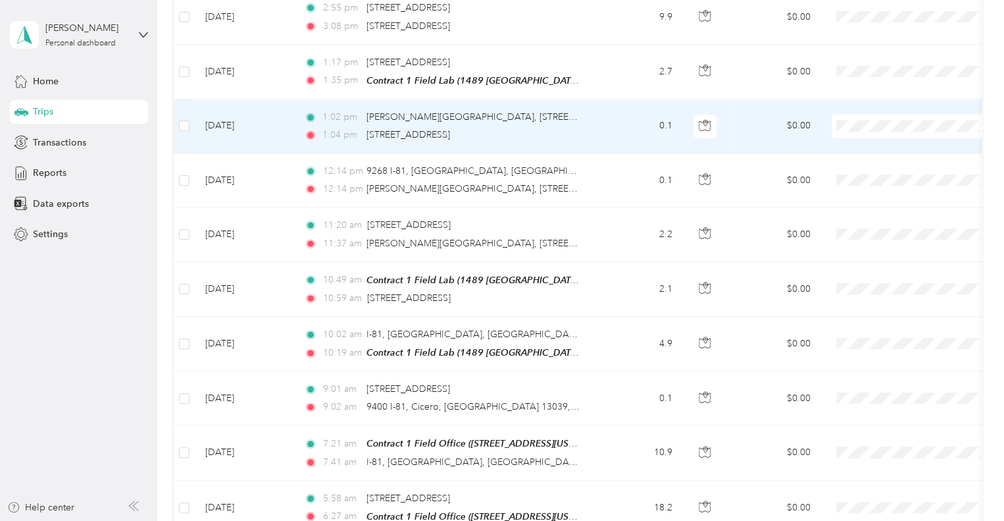
click at [598, 121] on td "0.1" at bounding box center [639, 126] width 87 height 54
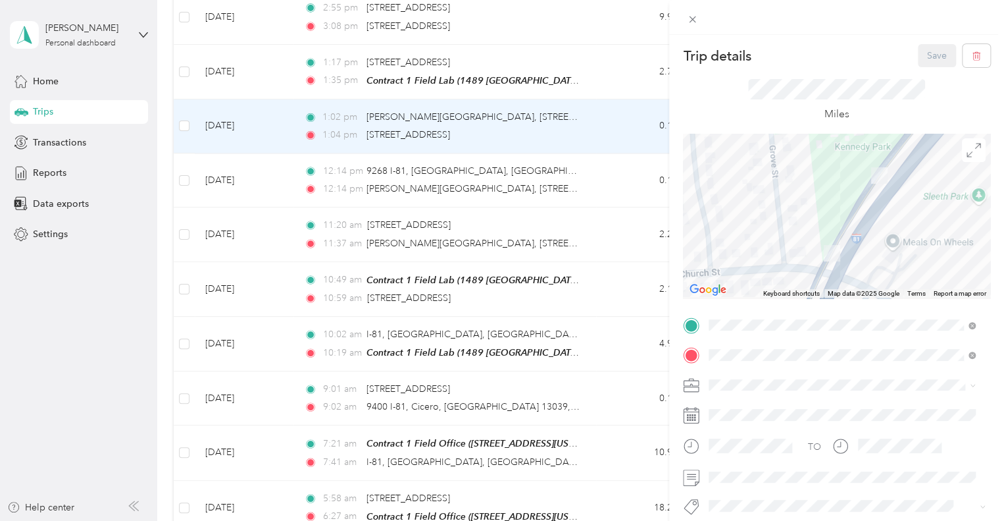
click at [606, 55] on div "Trip details Save This trip cannot be edited because it is either under review,…" at bounding box center [502, 260] width 1004 height 521
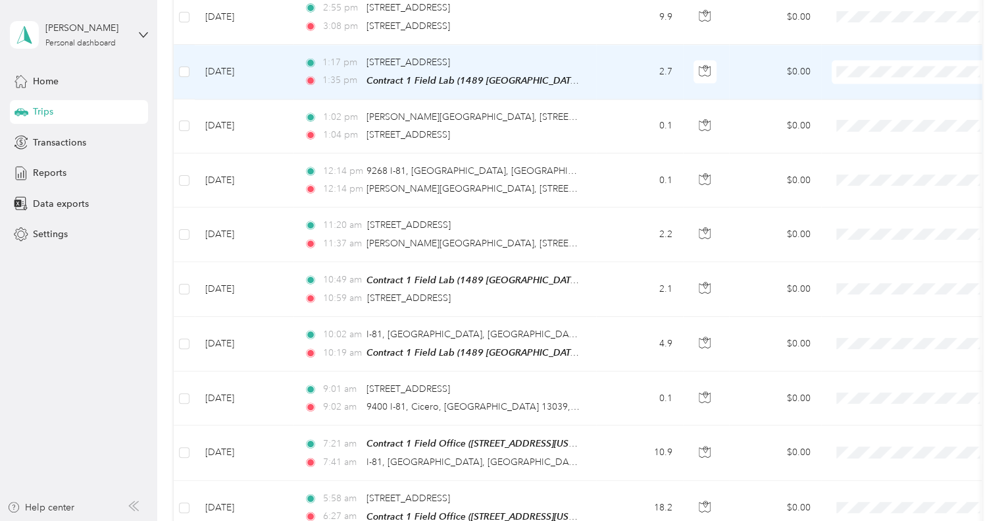
click at [606, 54] on td "2.7" at bounding box center [639, 72] width 87 height 55
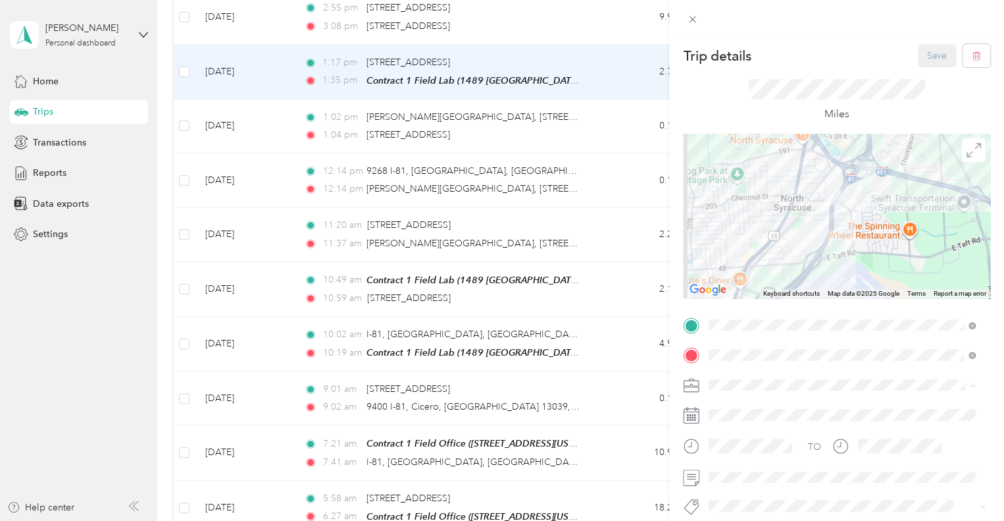
click at [583, 64] on div "Trip details Save This trip cannot be edited because it is either under review,…" at bounding box center [502, 260] width 1004 height 521
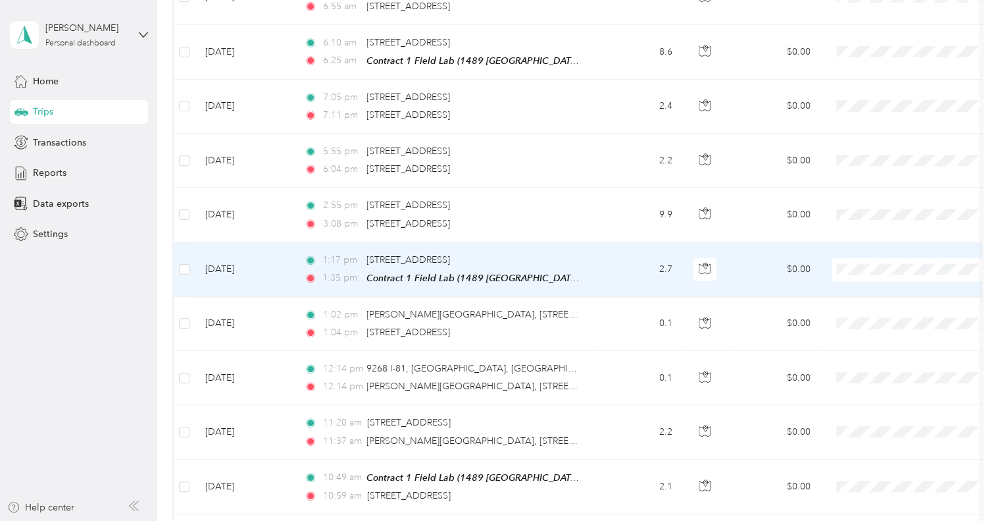
scroll to position [894, 0]
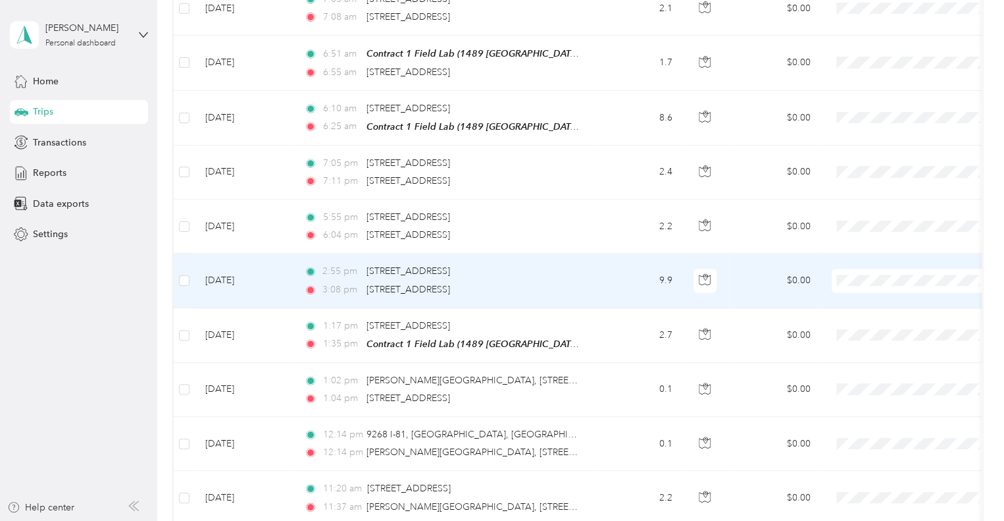
click at [621, 279] on td "9.9" at bounding box center [639, 280] width 87 height 54
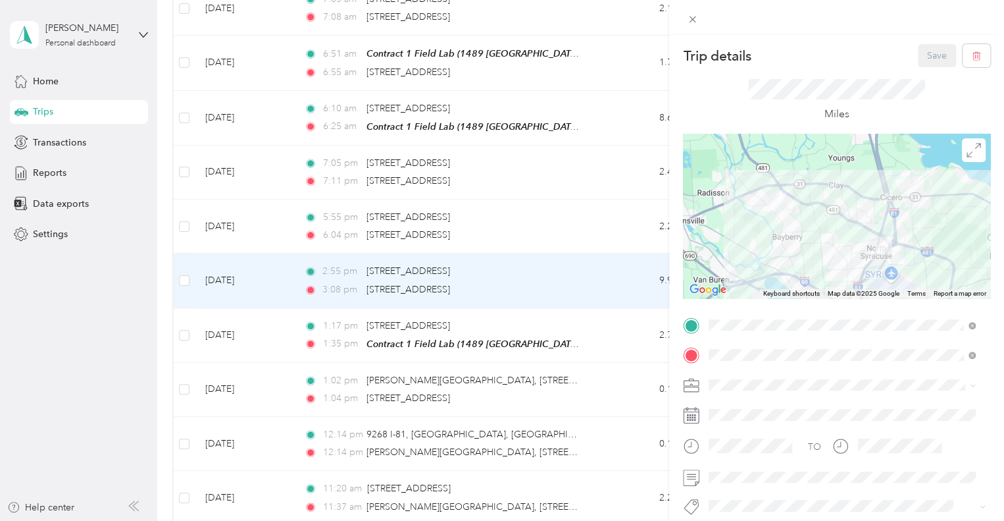
click at [621, 325] on div "Trip details Save This trip cannot be edited because it is either under review,…" at bounding box center [502, 260] width 1004 height 521
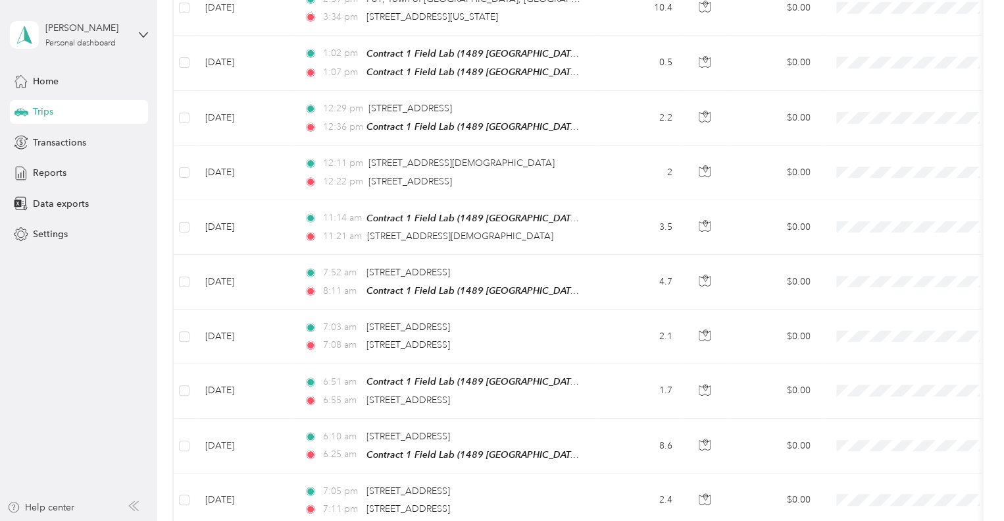
scroll to position [565, 0]
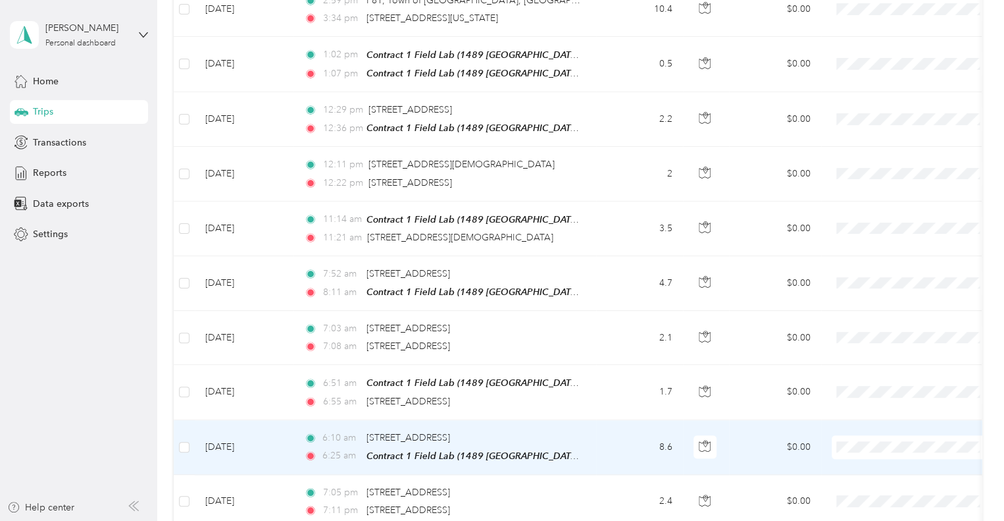
click at [271, 442] on td "[DATE]" at bounding box center [244, 447] width 99 height 55
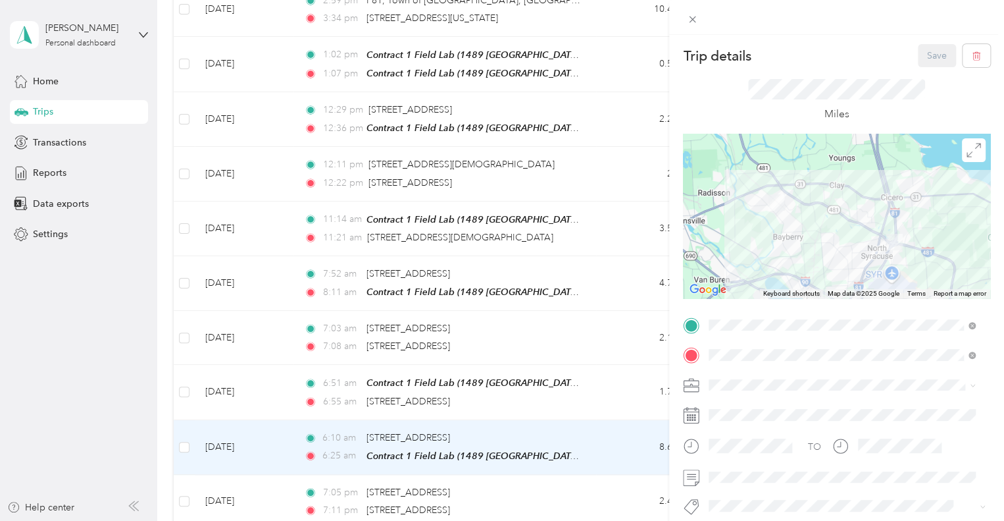
click at [286, 378] on div "Trip details Save This trip cannot be edited because it is either under review,…" at bounding box center [502, 260] width 1004 height 521
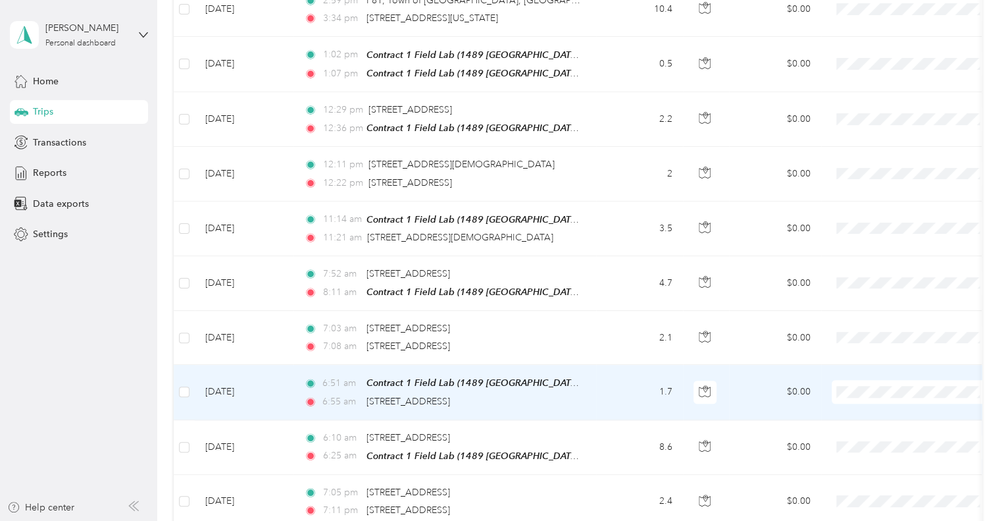
click at [286, 378] on td "[DATE]" at bounding box center [244, 392] width 99 height 55
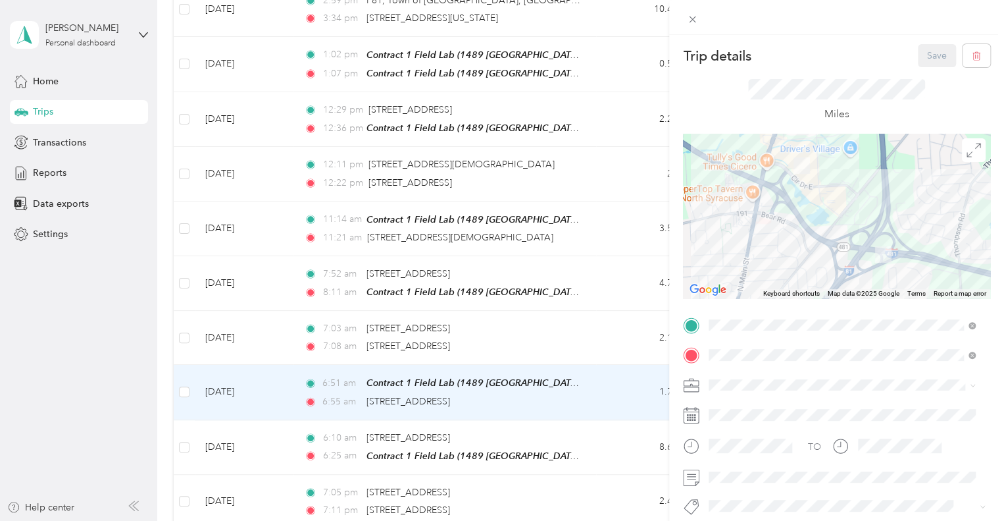
click at [603, 392] on div "Trip details Save This trip cannot be edited because it is either under review,…" at bounding box center [502, 260] width 1004 height 521
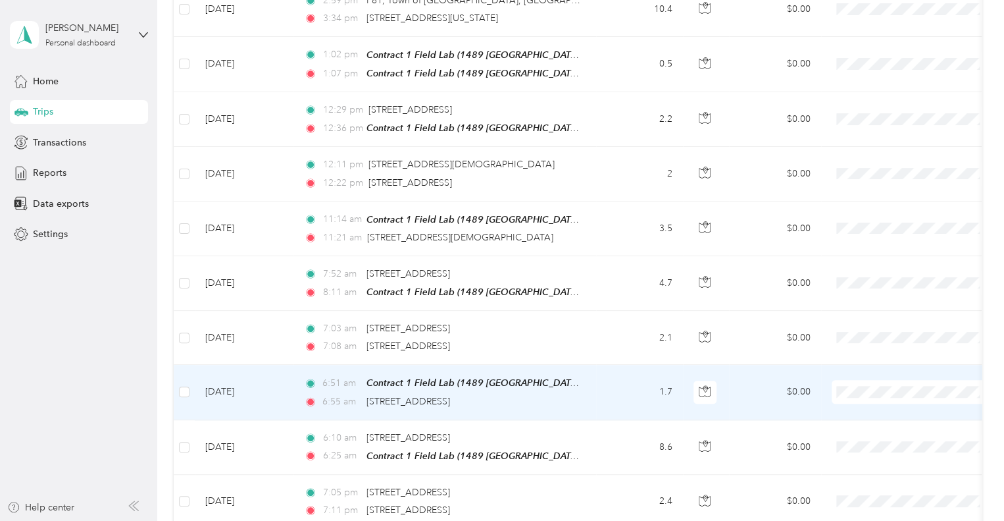
click at [603, 392] on td "1.7" at bounding box center [639, 392] width 87 height 55
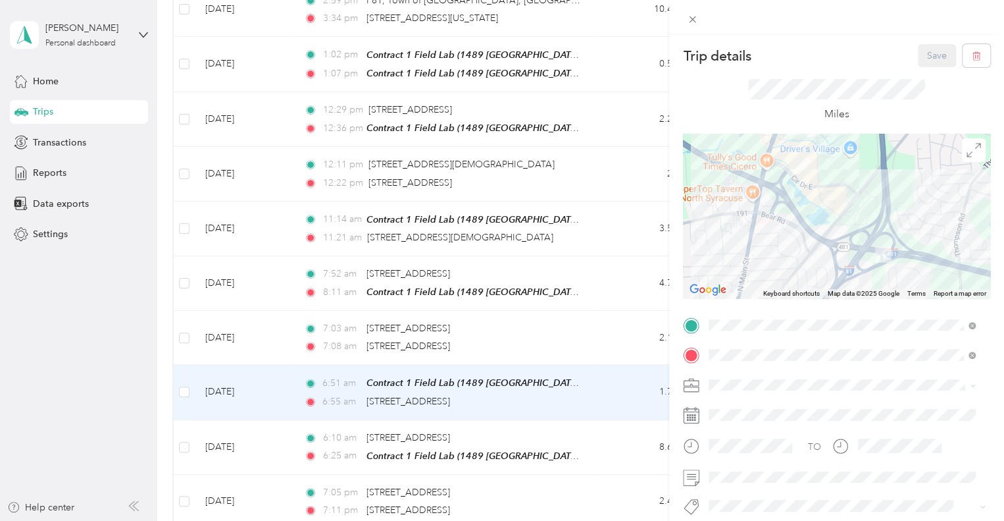
click at [590, 373] on div "Trip details Save This trip cannot be edited because it is either under review,…" at bounding box center [502, 260] width 1004 height 521
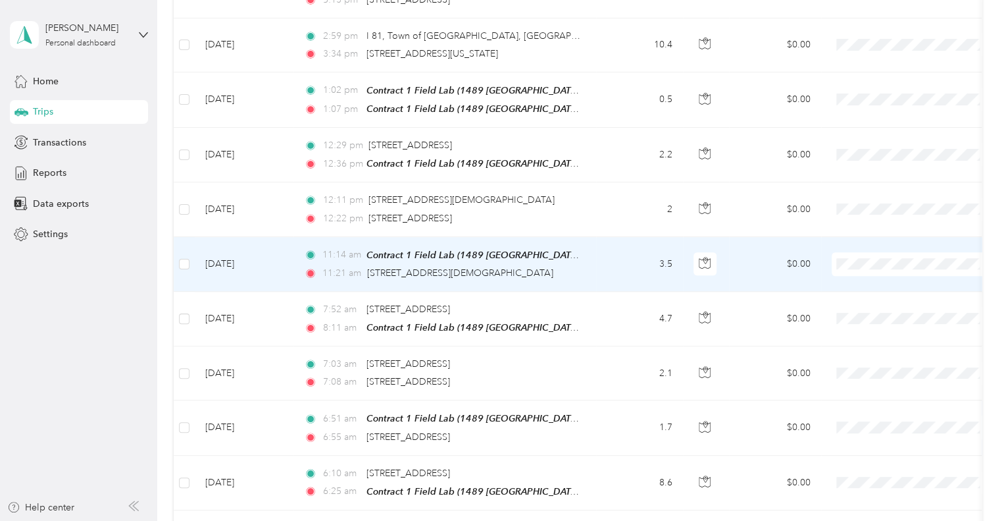
scroll to position [499, 0]
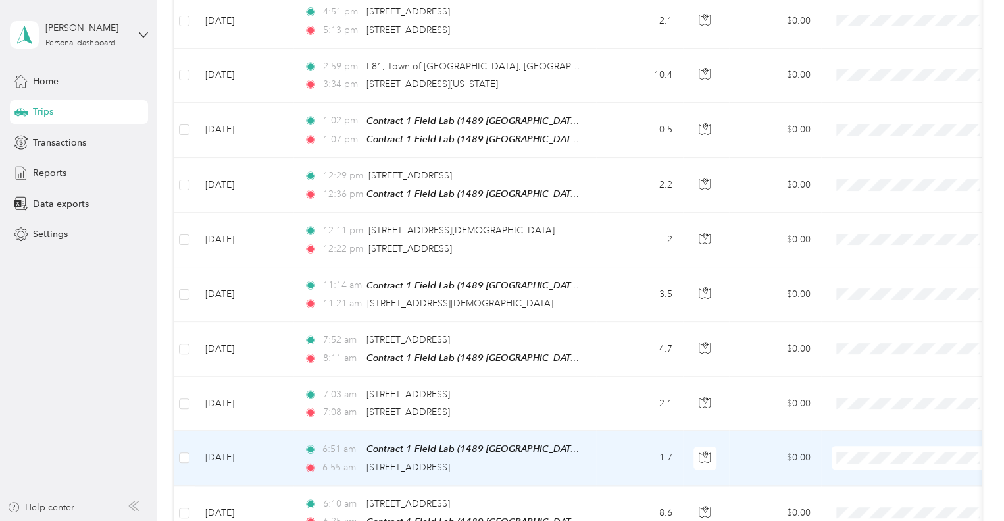
click at [624, 450] on td "1.7" at bounding box center [639, 457] width 87 height 55
